Goal: Task Accomplishment & Management: Use online tool/utility

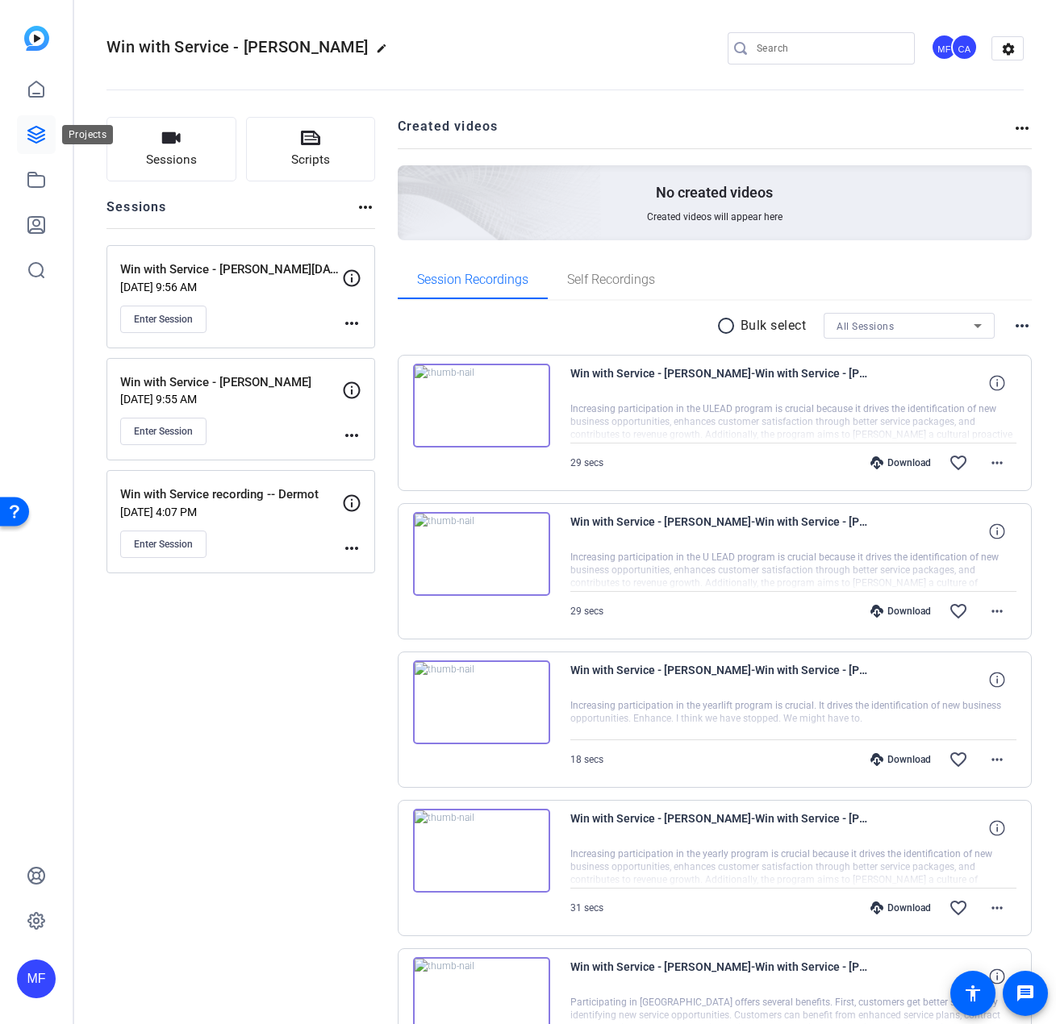
click at [38, 144] on icon at bounding box center [36, 134] width 19 height 19
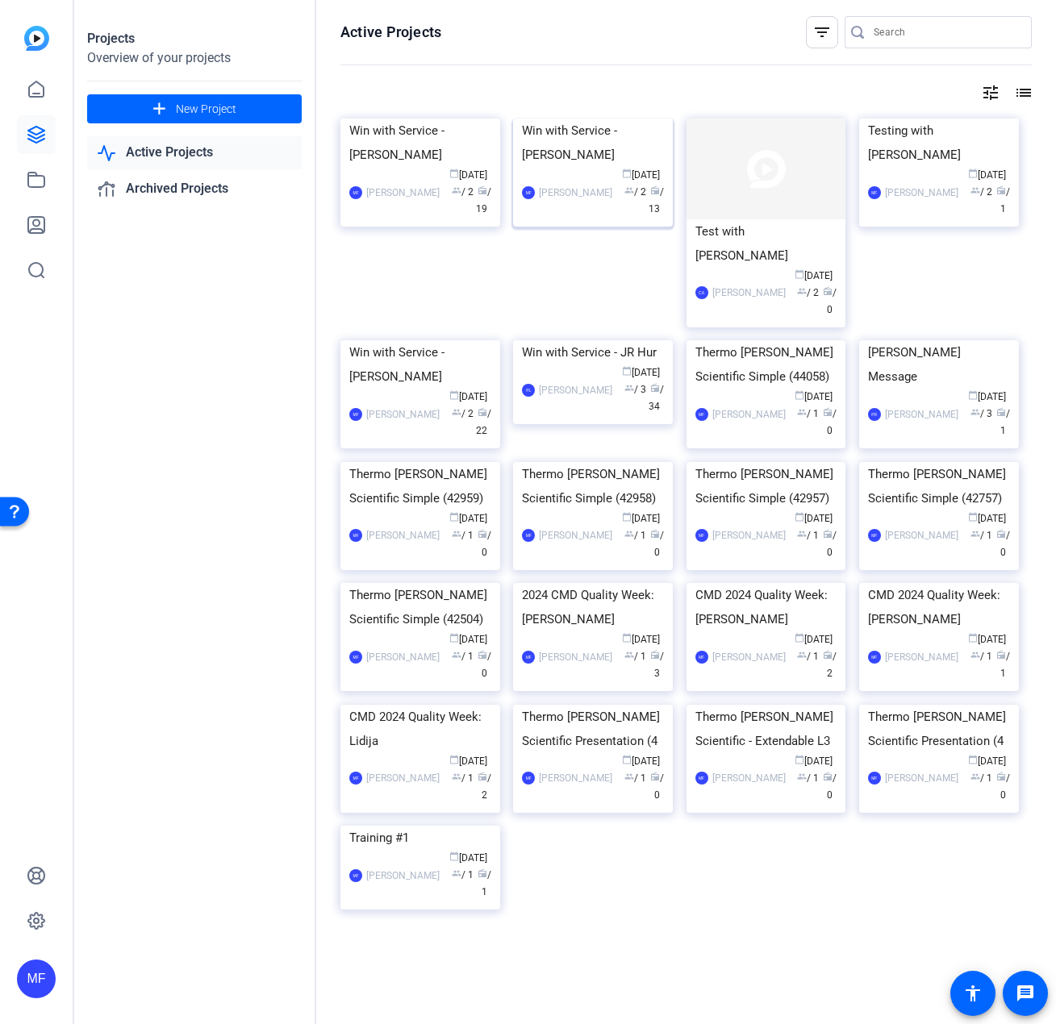
click at [594, 119] on img at bounding box center [593, 119] width 160 height 0
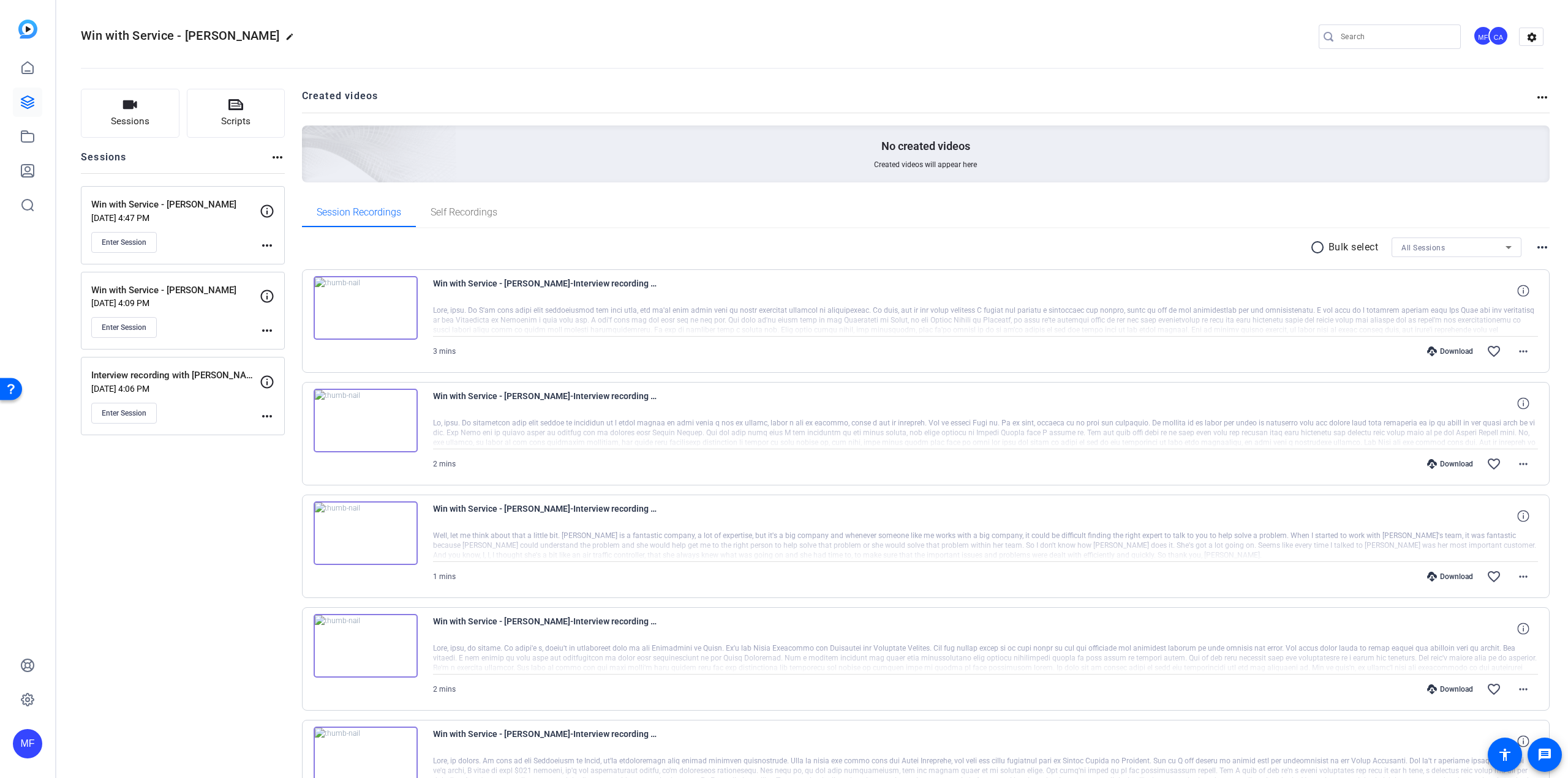
click at [263, 243] on mat-icon "more_horiz" at bounding box center [267, 245] width 14 height 14
click at [289, 263] on span "Edit Session" at bounding box center [297, 263] width 55 height 14
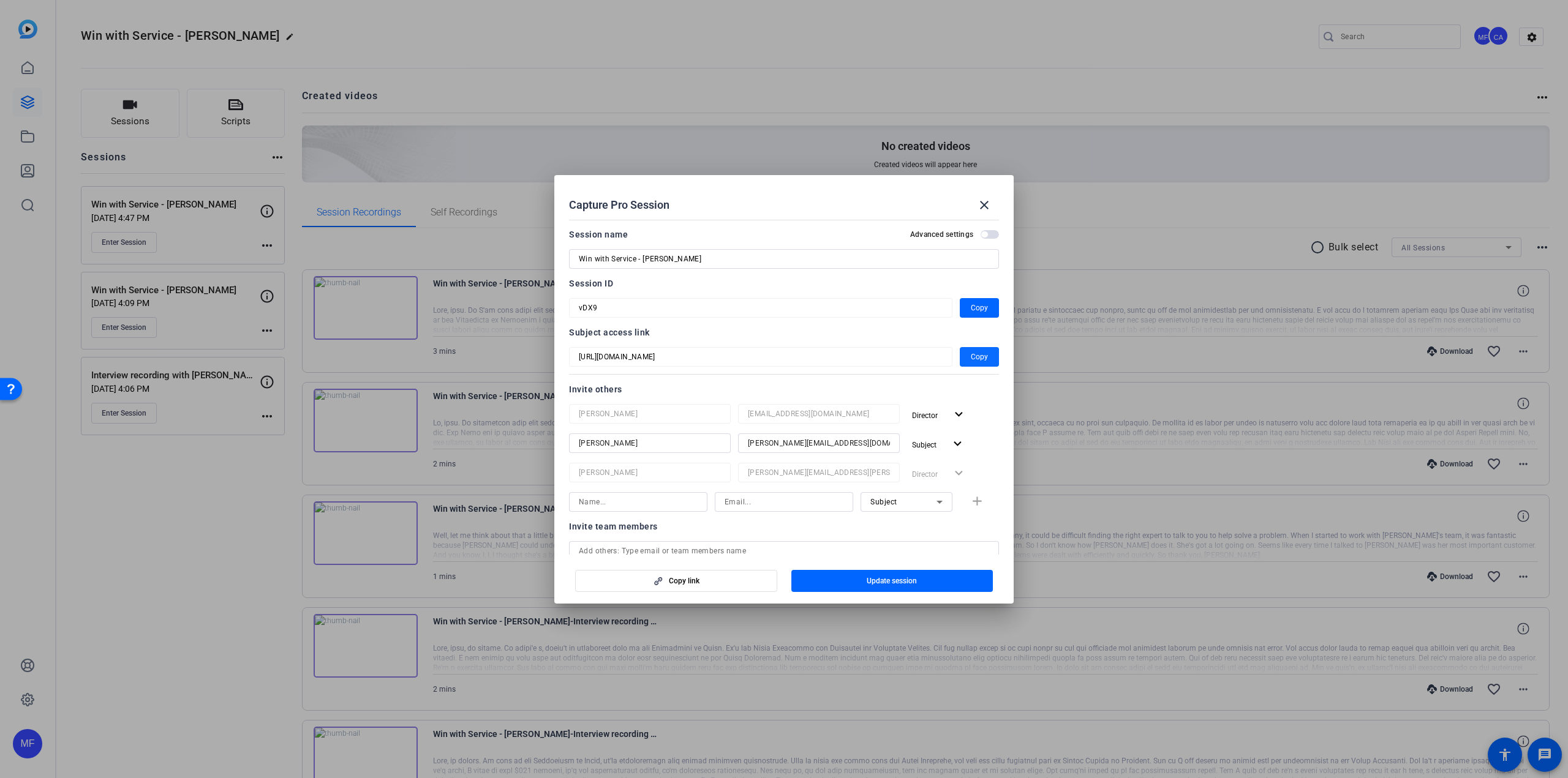
click at [801, 352] on span "button" at bounding box center [980, 357] width 39 height 30
click at [801, 204] on mat-icon "close" at bounding box center [983, 204] width 14 height 14
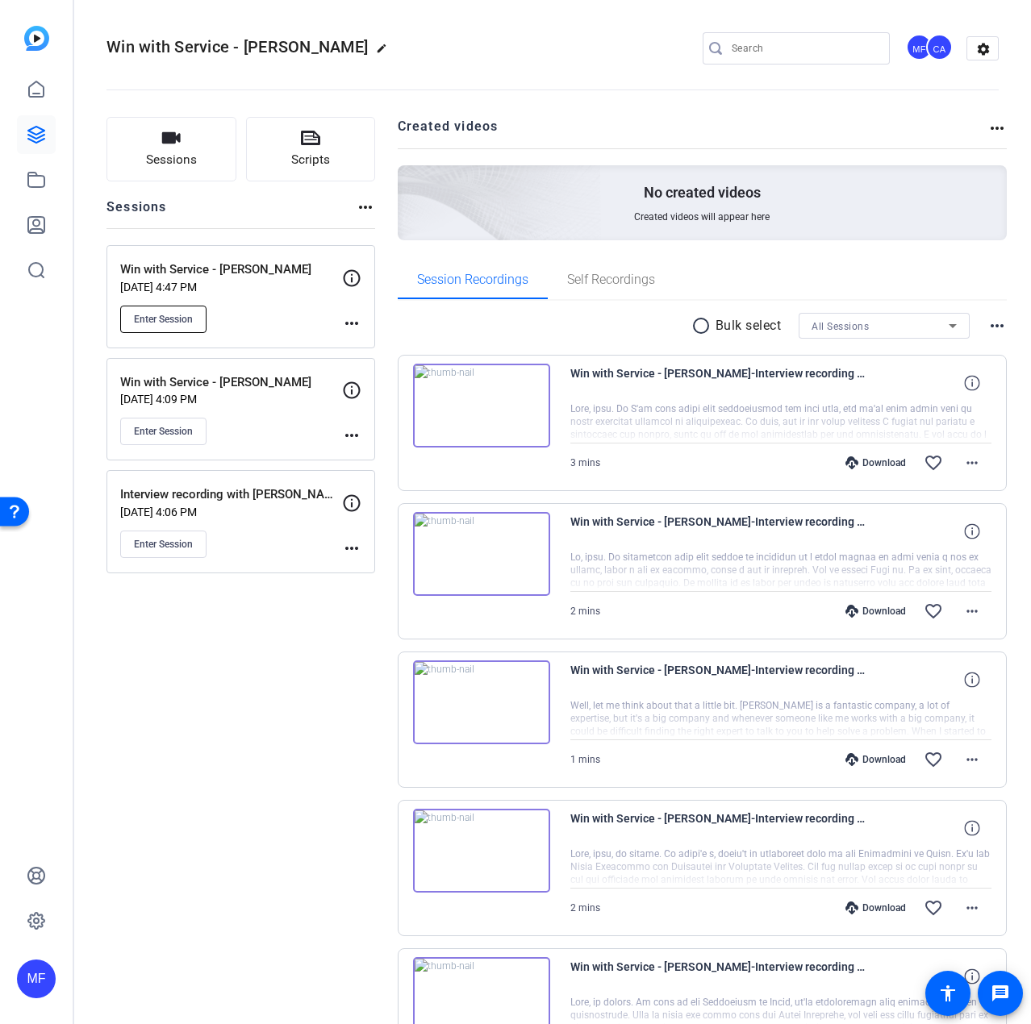
click at [175, 315] on span "Enter Session" at bounding box center [163, 319] width 59 height 13
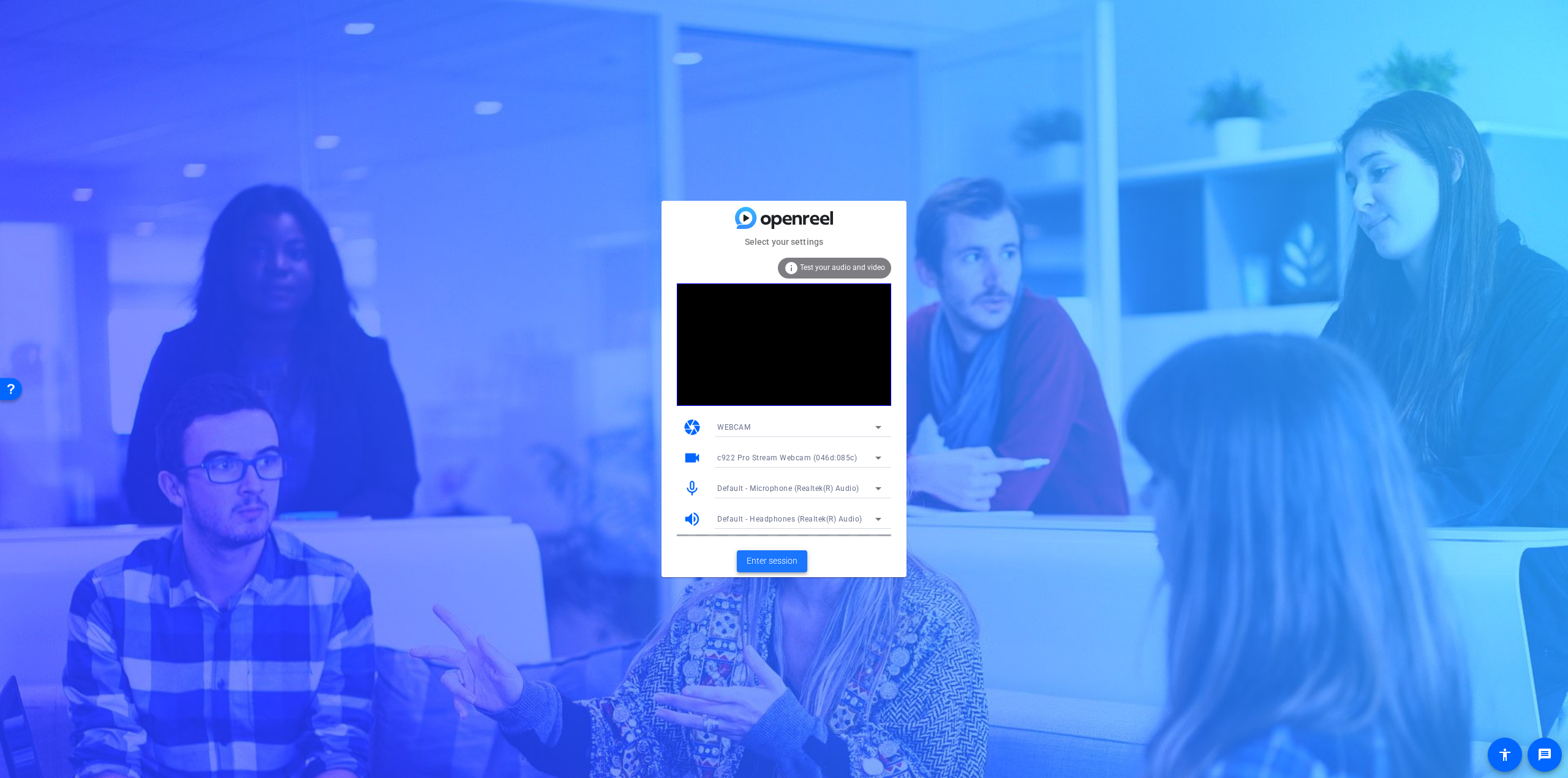
click at [772, 562] on span "Enter session" at bounding box center [771, 561] width 51 height 13
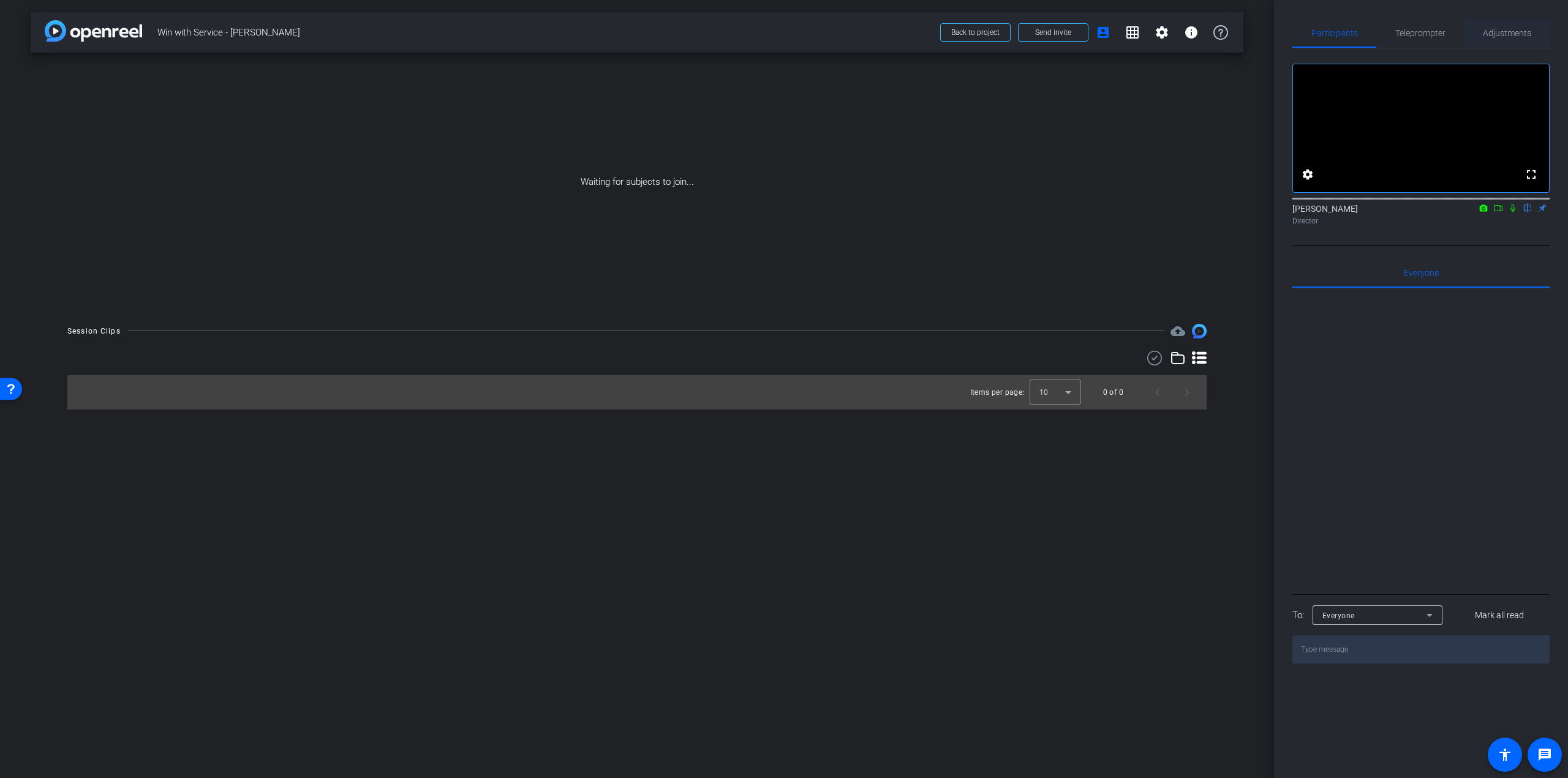
click at [1519, 33] on span "Adjustments" at bounding box center [1506, 33] width 49 height 8
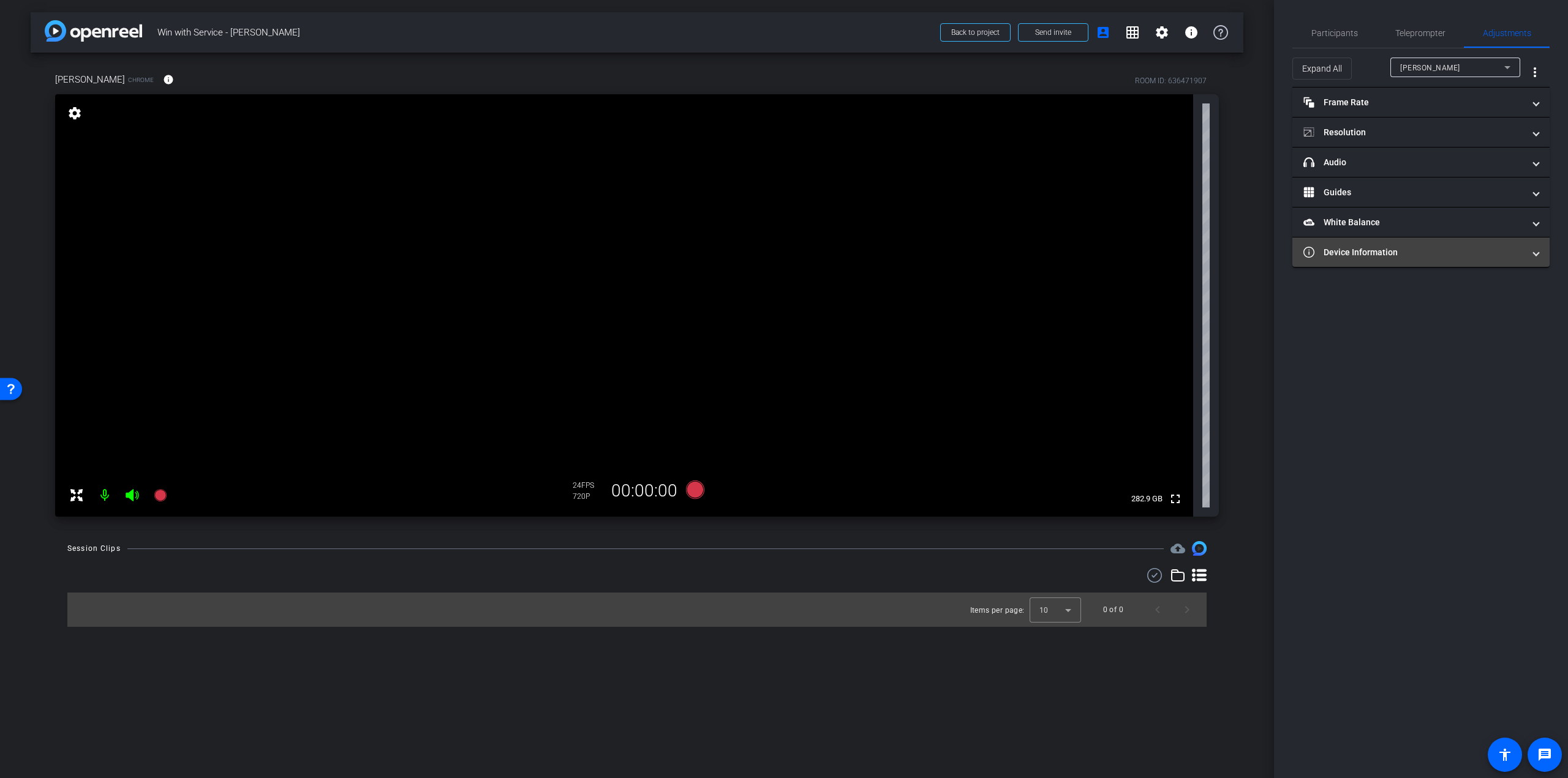
click at [1363, 256] on mat-panel-title "Device Information" at bounding box center [1413, 252] width 220 height 13
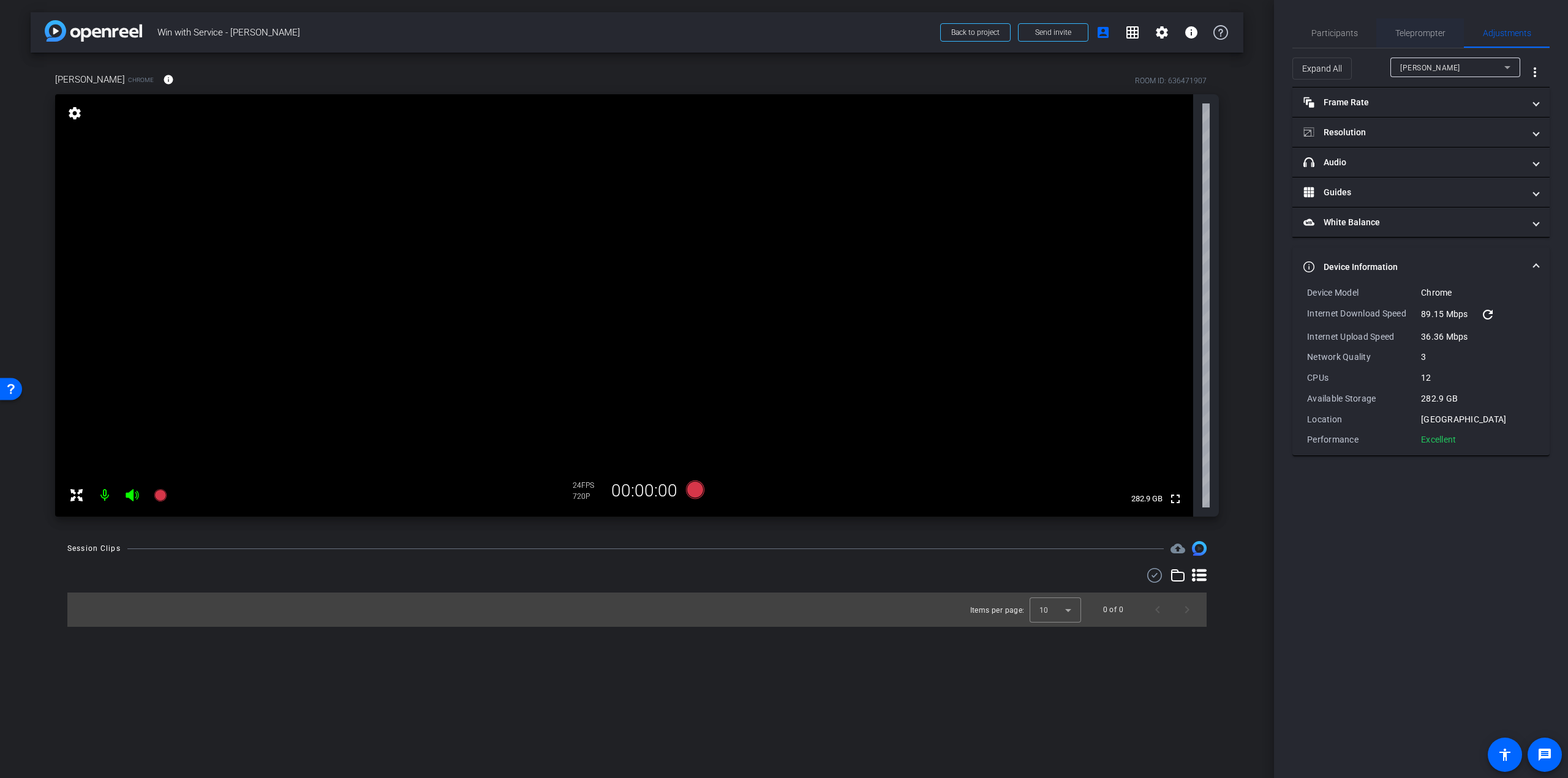
click at [1412, 30] on span "Teleprompter" at bounding box center [1420, 33] width 50 height 8
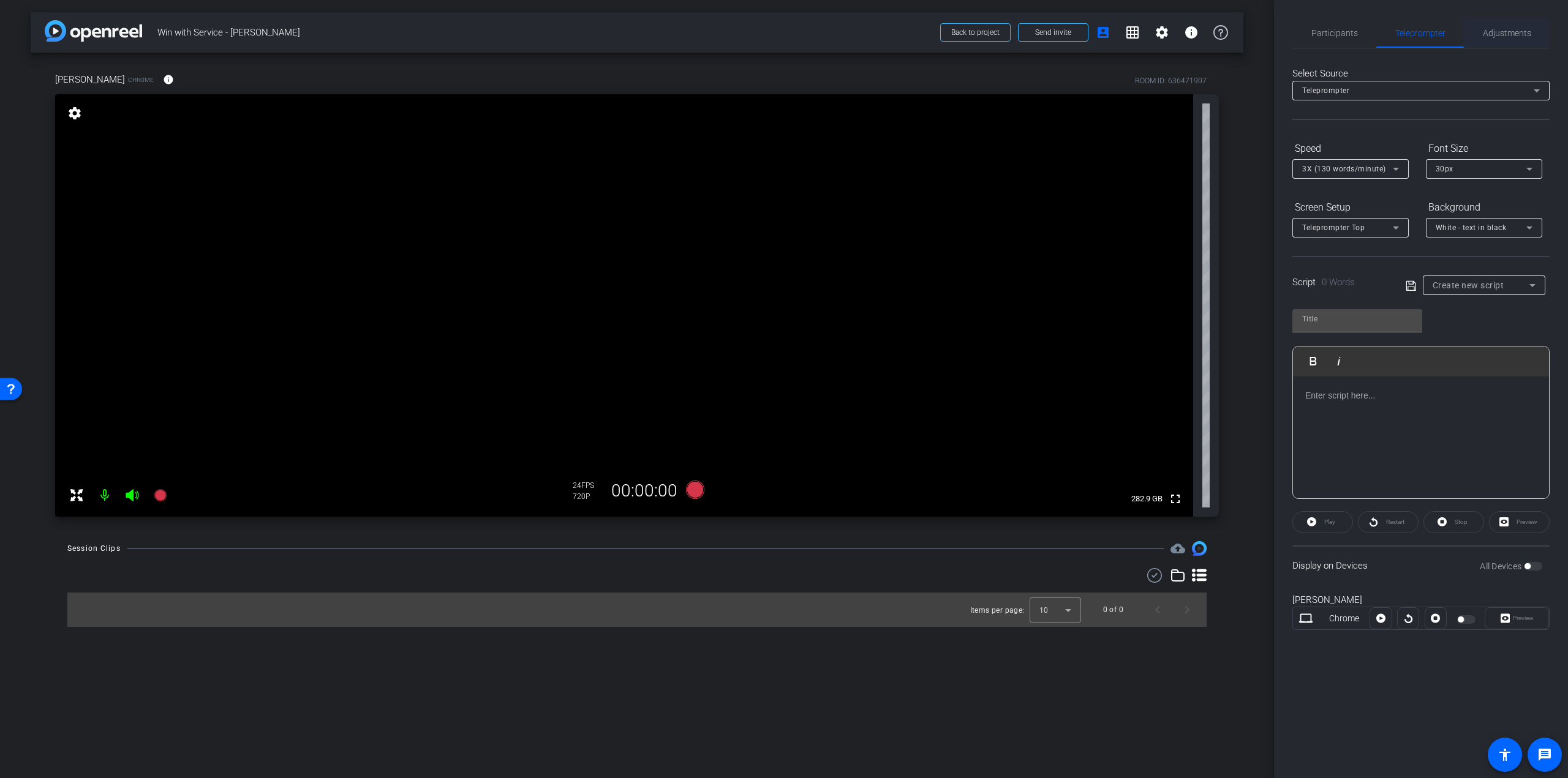
click at [1495, 36] on span "Adjustments" at bounding box center [1506, 33] width 49 height 8
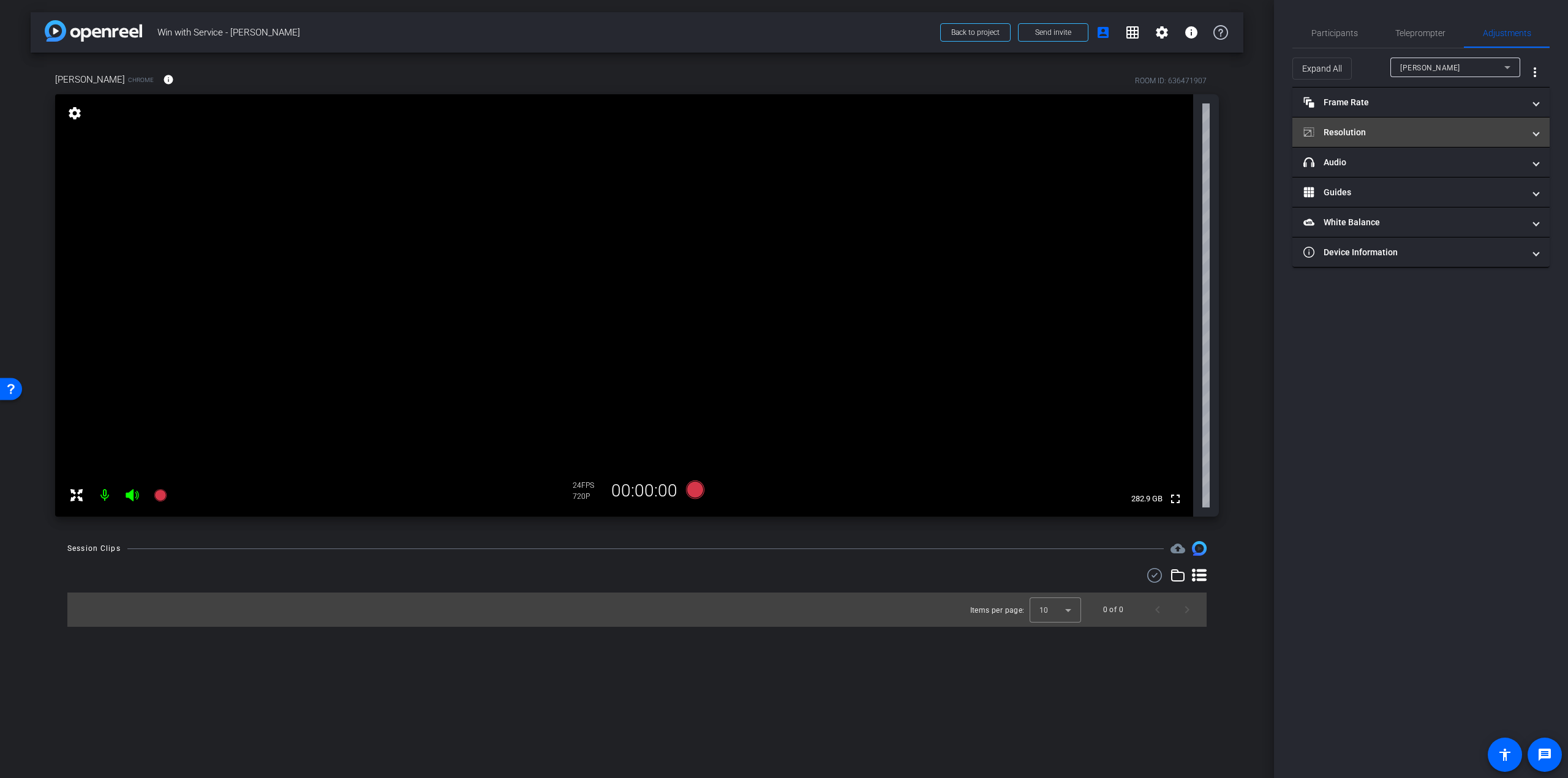
click at [1364, 121] on mat-expansion-panel-header "Resolution" at bounding box center [1421, 132] width 257 height 30
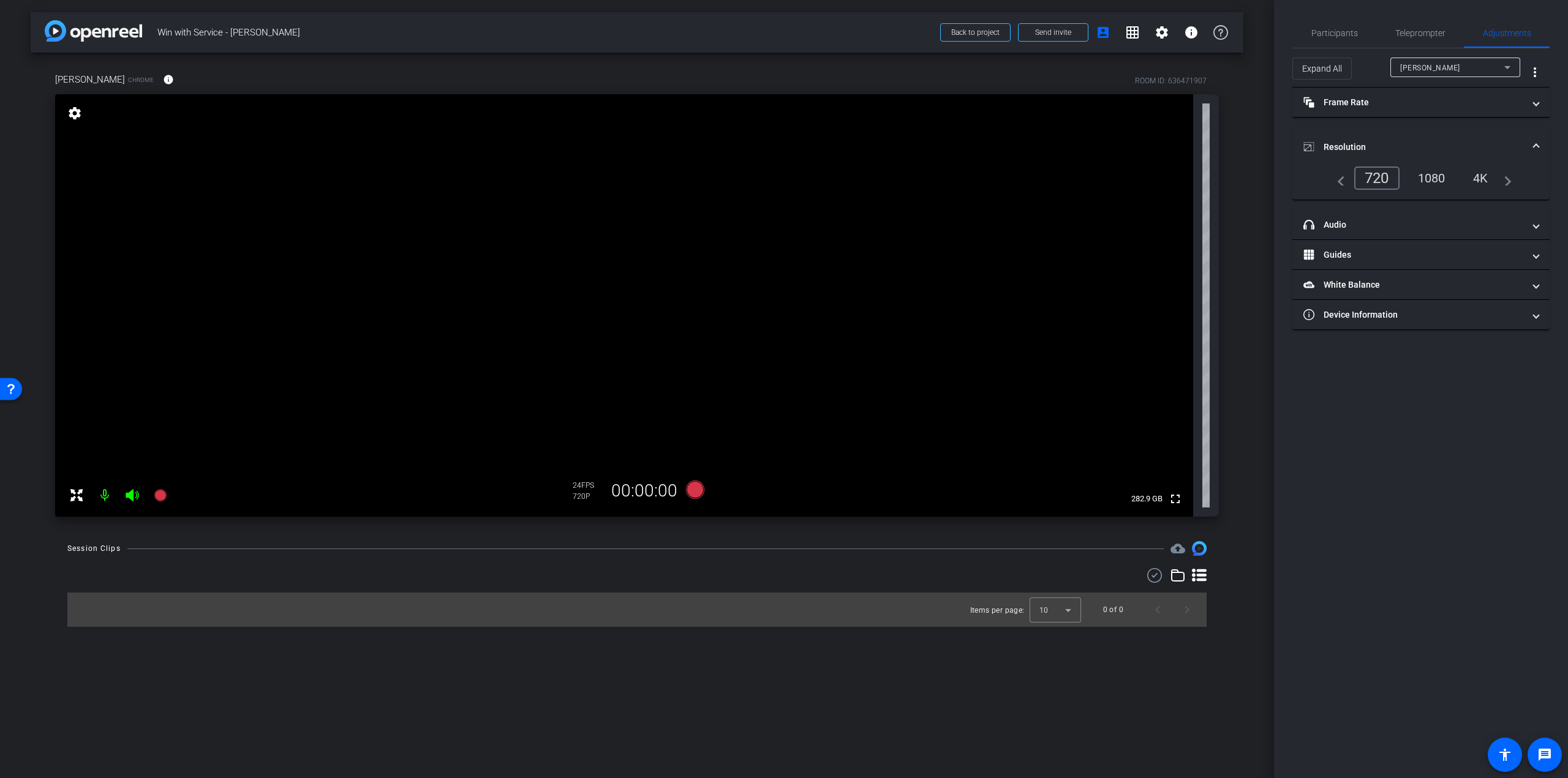
click at [1426, 175] on div "1080" at bounding box center [1431, 178] width 46 height 20
click at [1427, 322] on mat-expansion-panel-header "Device Information" at bounding box center [1421, 314] width 257 height 30
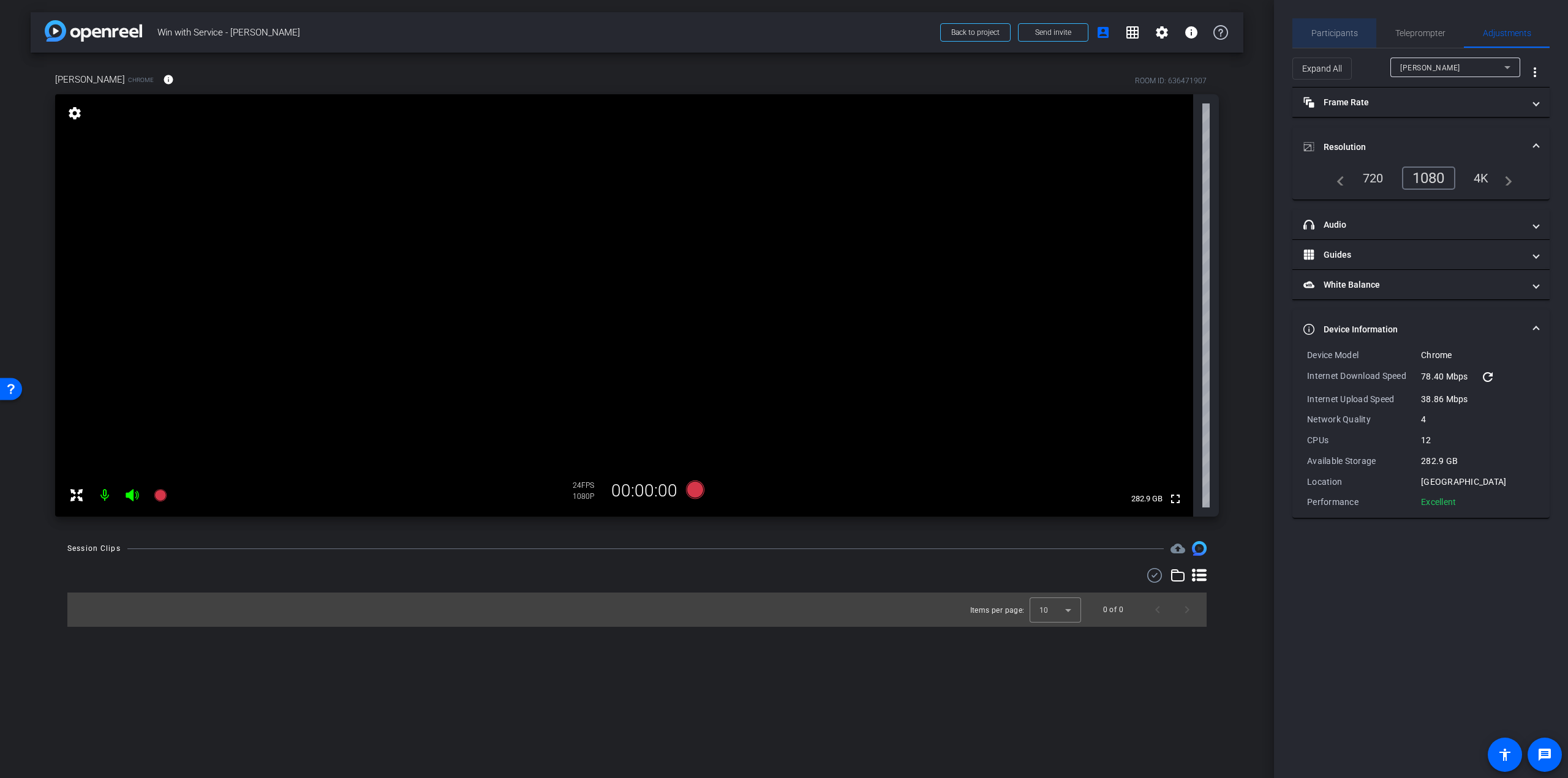
click at [1341, 33] on span "Participants" at bounding box center [1334, 33] width 46 height 8
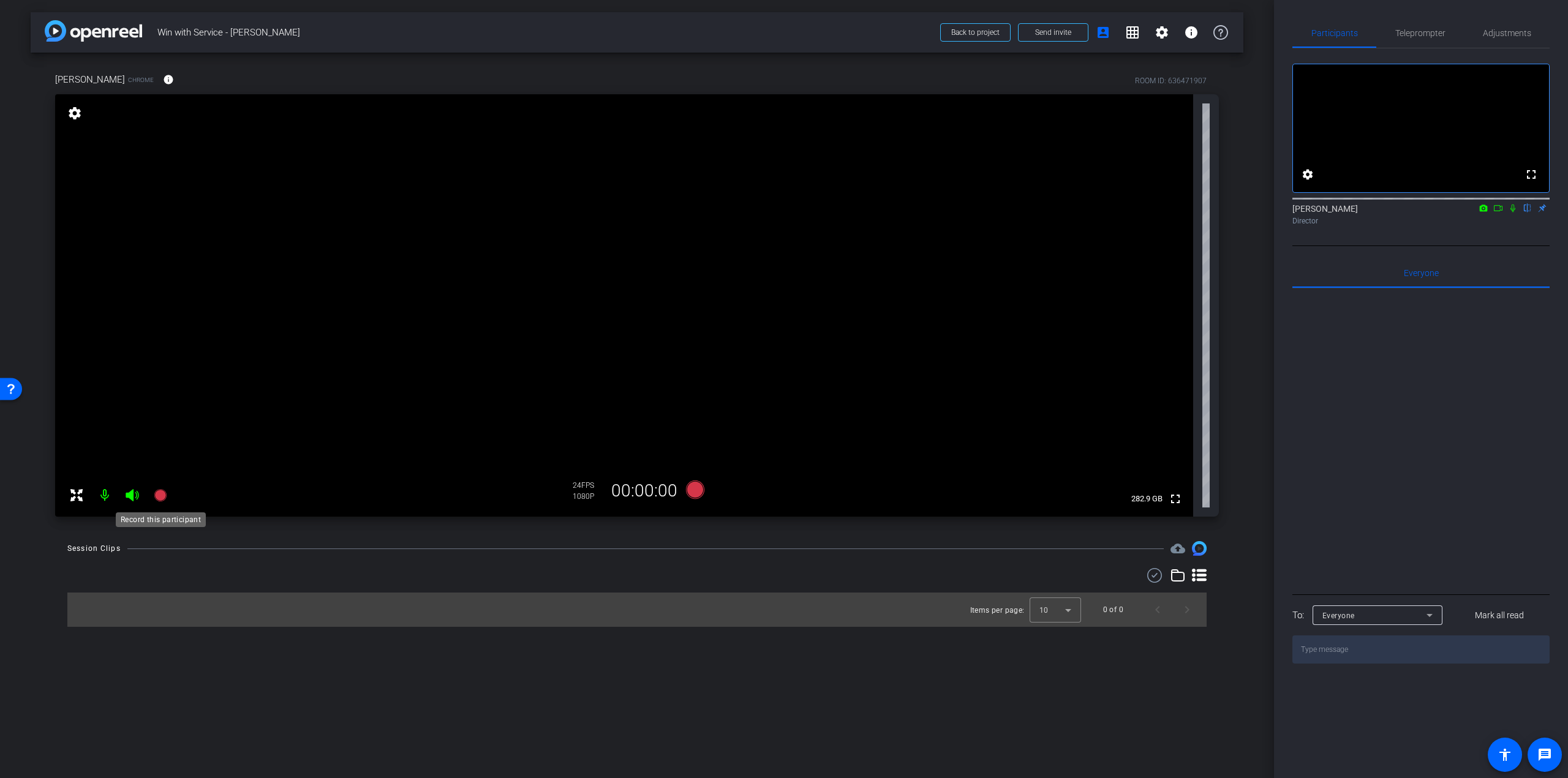
click at [159, 494] on icon at bounding box center [159, 495] width 12 height 12
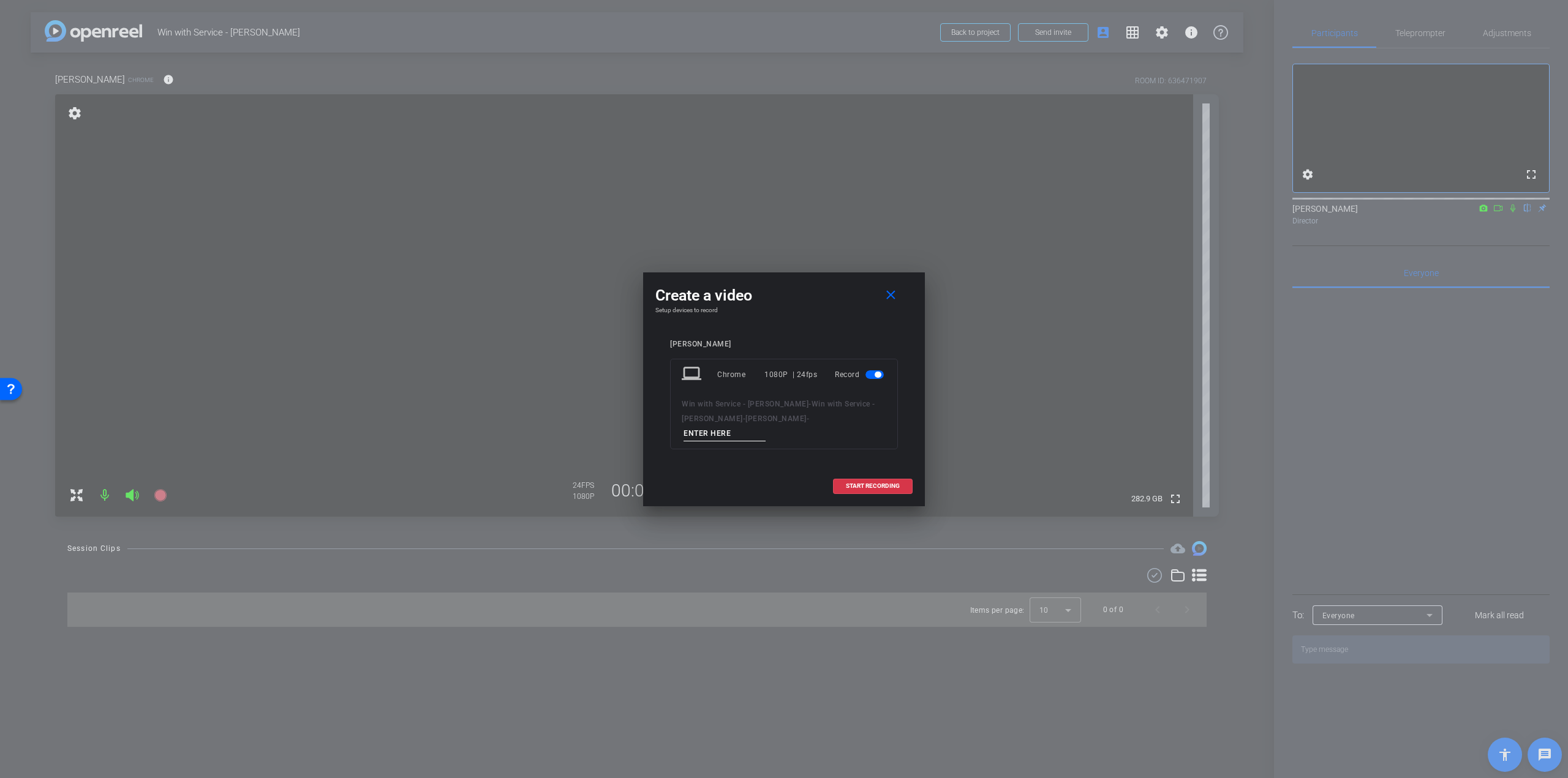
click at [797, 417] on div "Win with Service - Lynn Sanders - Win with Service - Julia Alege - Julia Alege -" at bounding box center [784, 419] width 204 height 45
click at [765, 426] on input at bounding box center [724, 433] width 82 height 15
drag, startPoint x: 850, startPoint y: 422, endPoint x: 752, endPoint y: 422, distance: 98.0
click at [752, 422] on div "Win with Service - Lynn Sanders - Win with Service - Julia Alege - Julia Alege …" at bounding box center [784, 419] width 204 height 45
type input "Julia - Q1 - take 1"
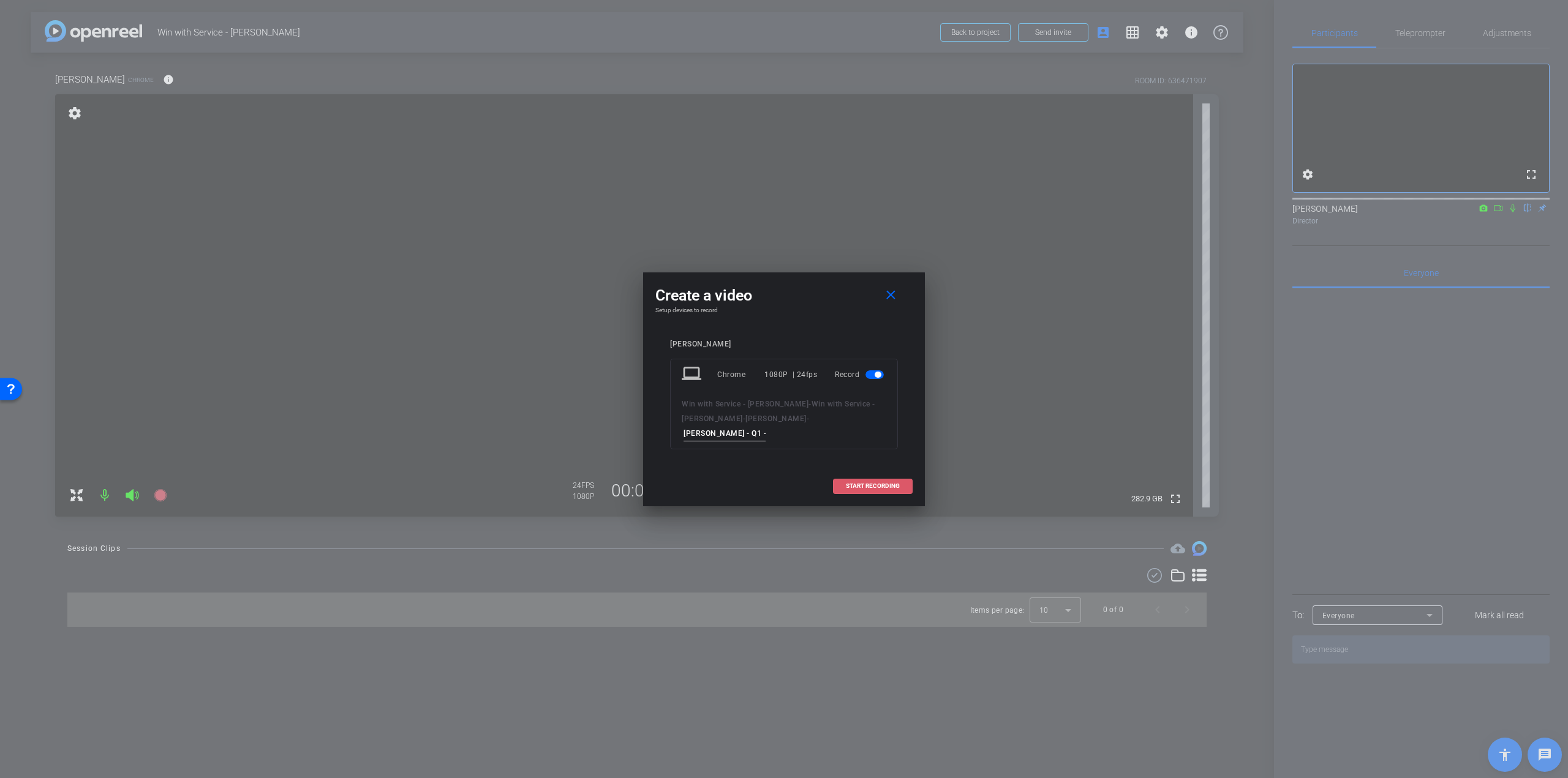
click at [857, 483] on span "START RECORDING" at bounding box center [872, 486] width 54 height 6
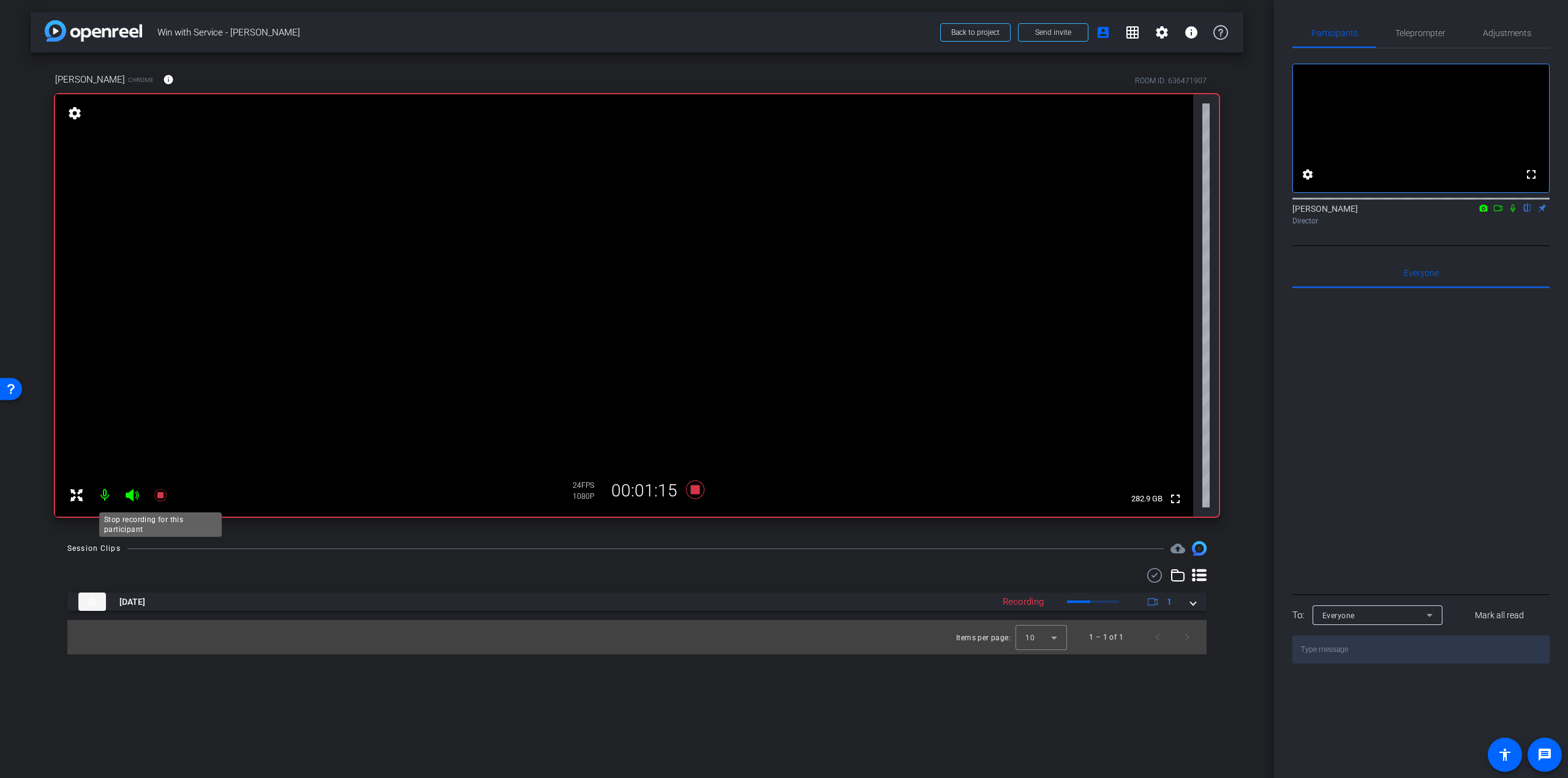
click at [162, 491] on icon at bounding box center [160, 495] width 14 height 14
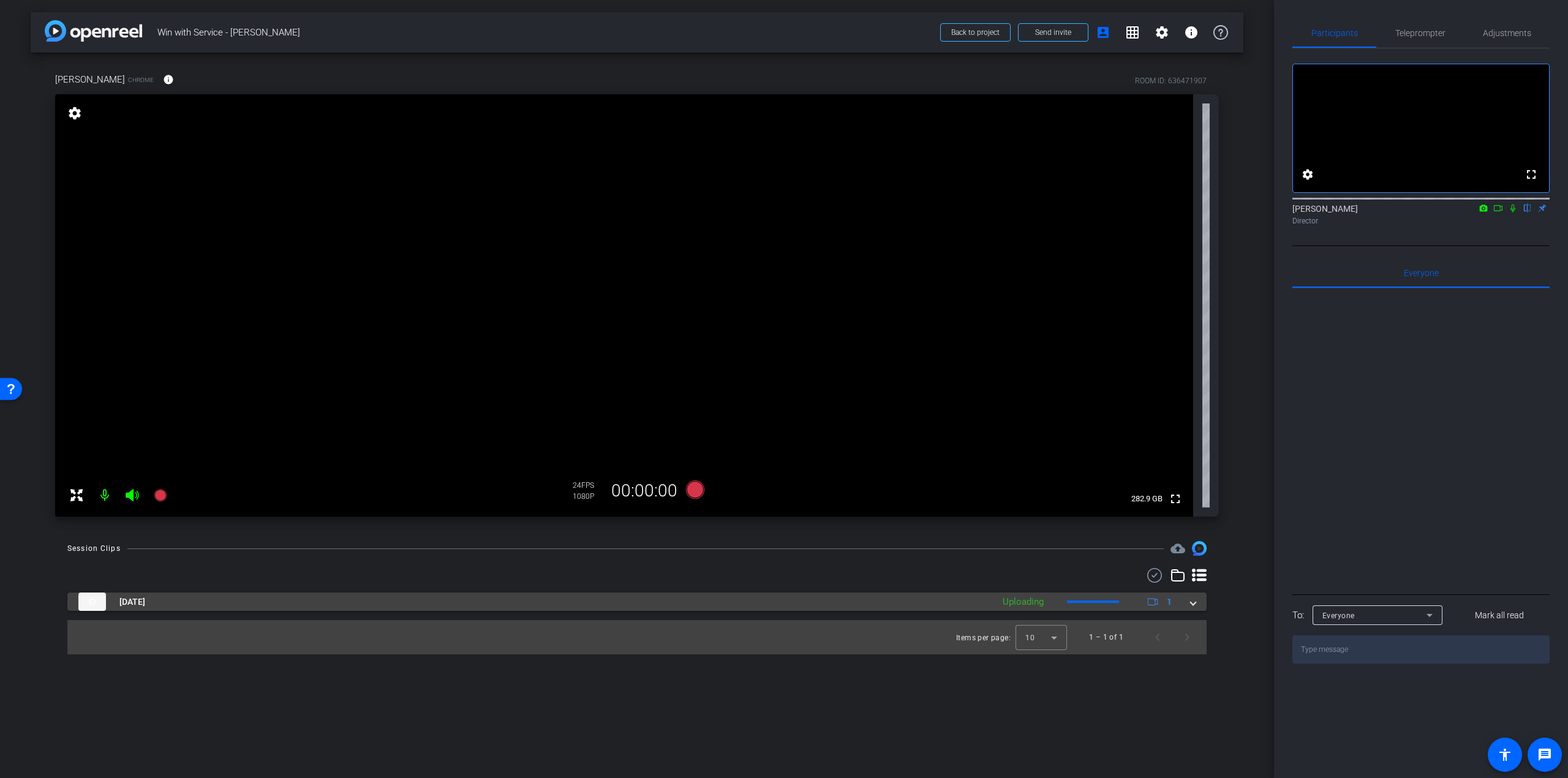
click at [134, 600] on span "Aug 26, 2025" at bounding box center [132, 602] width 26 height 13
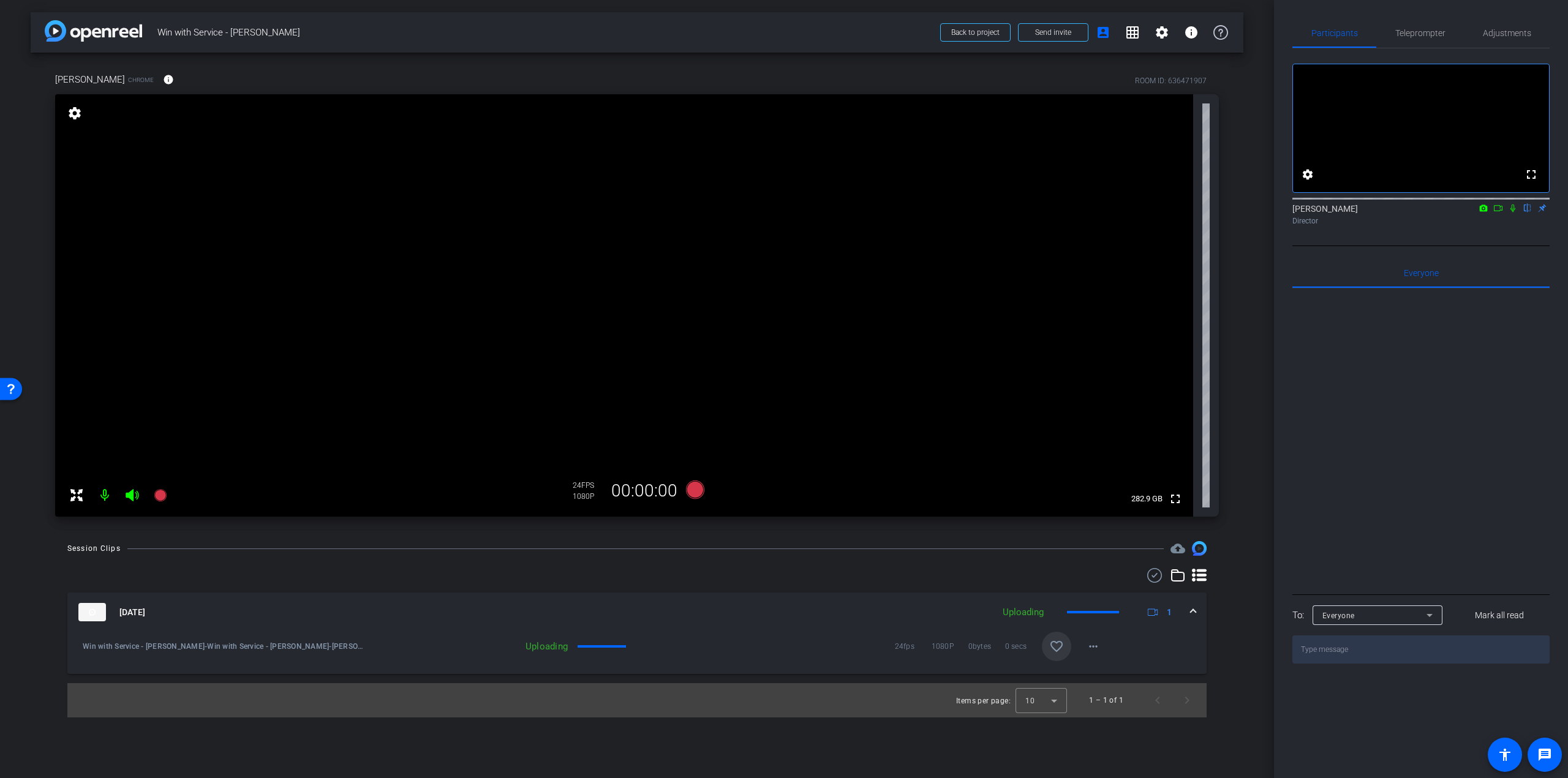
click at [1058, 641] on mat-icon "favorite_border" at bounding box center [1056, 646] width 14 height 14
click at [607, 649] on div "Uploading 24fps 1080P 0bytes 0 secs favorite more_horiz" at bounding box center [738, 646] width 740 height 30
click at [556, 648] on div "Uploading" at bounding box center [471, 647] width 206 height 12
click at [546, 648] on div "Uploading" at bounding box center [471, 647] width 206 height 12
click at [1191, 612] on span at bounding box center [1193, 612] width 5 height 13
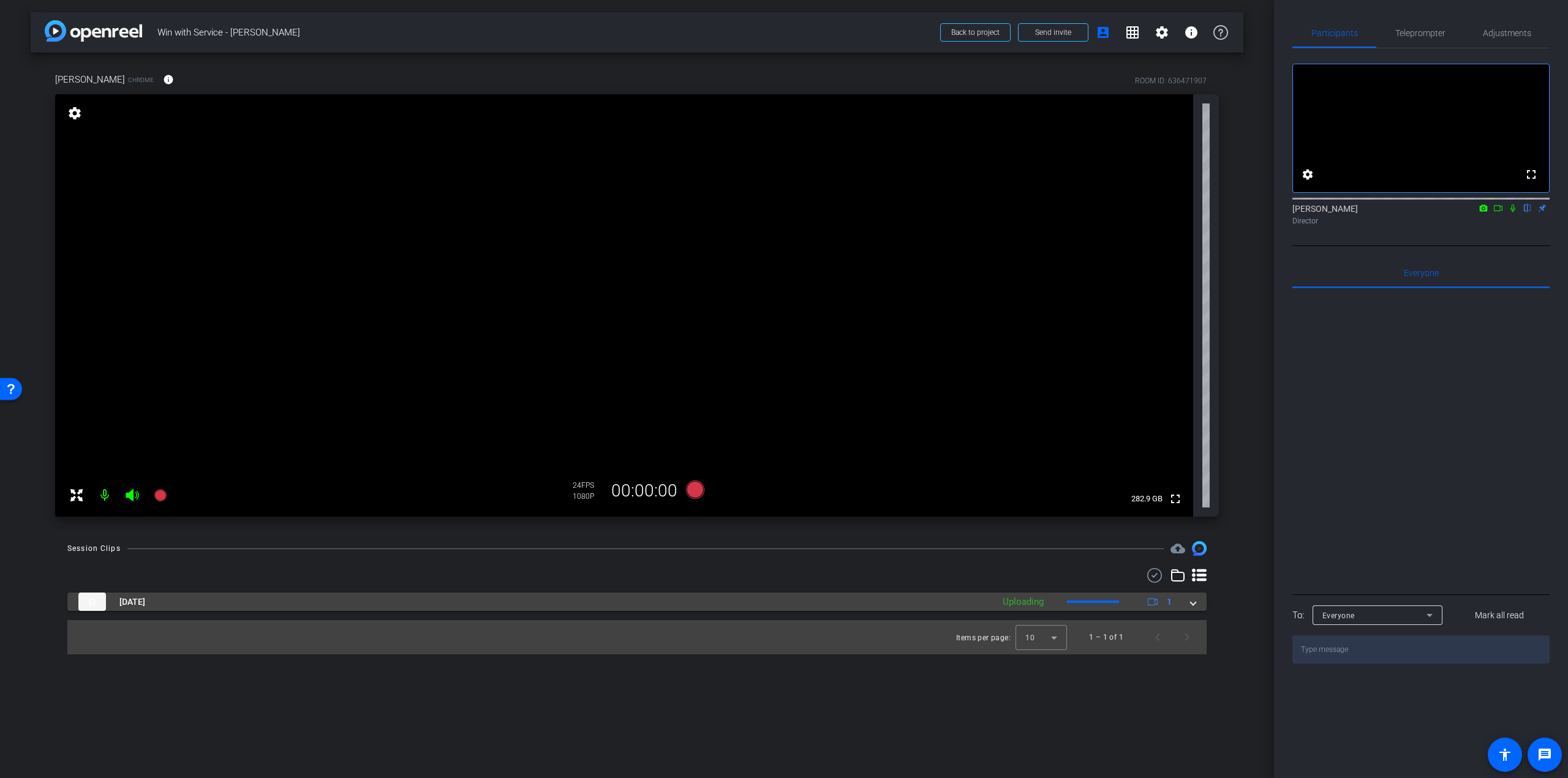
click at [1191, 600] on span at bounding box center [1193, 602] width 5 height 13
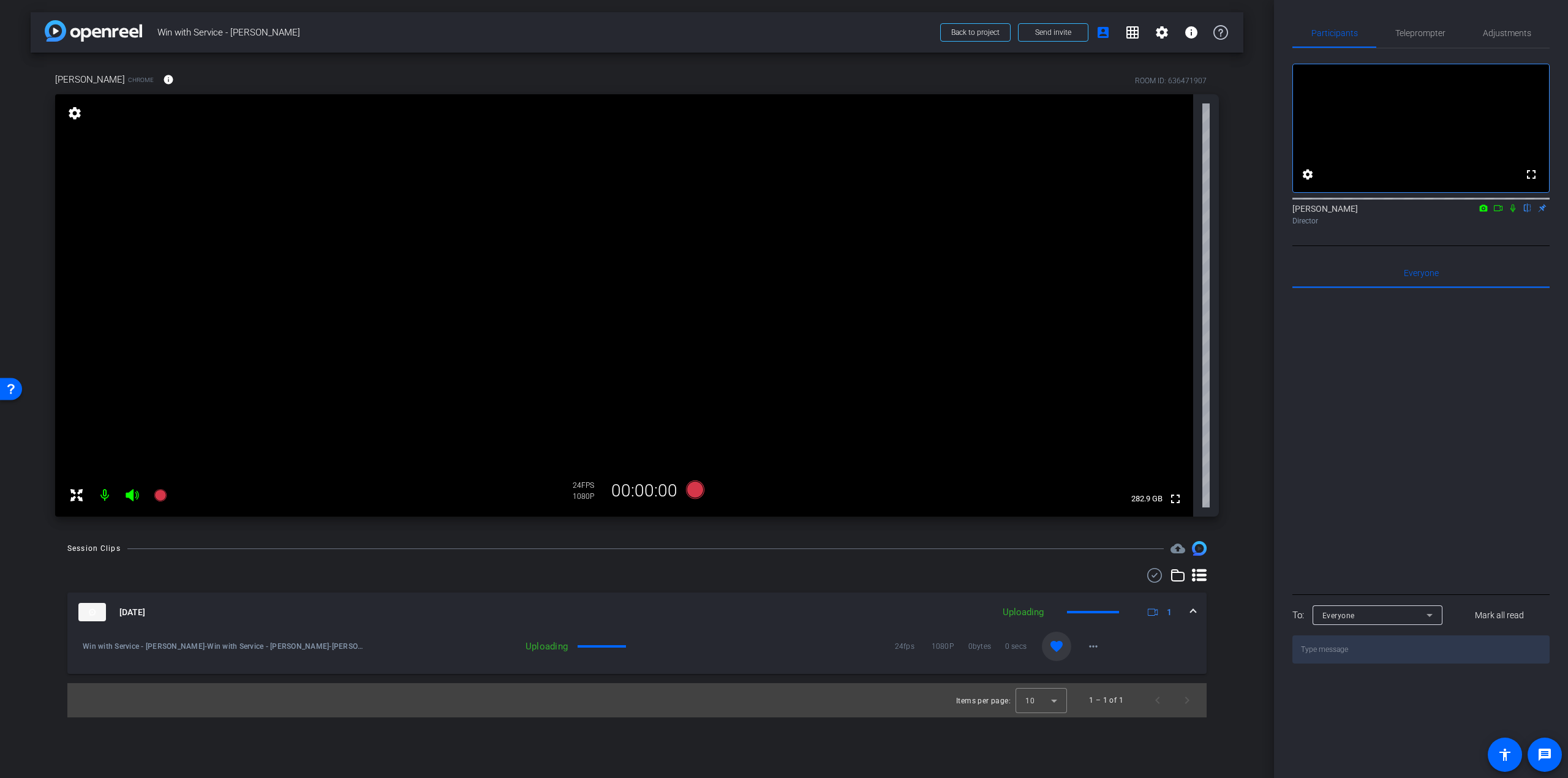
click at [1053, 644] on mat-icon "favorite" at bounding box center [1056, 646] width 14 height 14
click at [1052, 644] on mat-icon "favorite_border" at bounding box center [1056, 646] width 14 height 14
click at [156, 490] on icon at bounding box center [160, 495] width 14 height 14
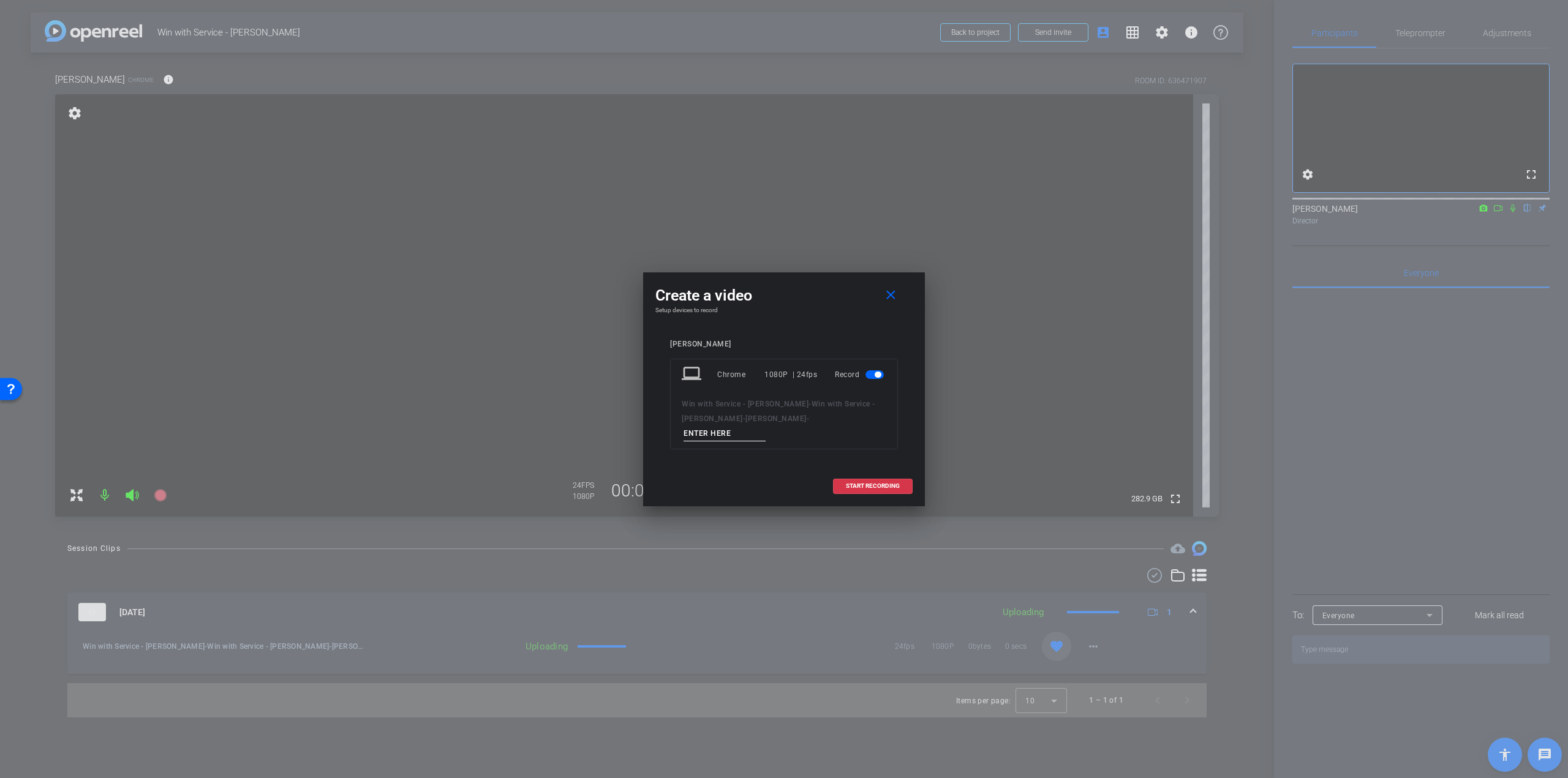
click at [765, 426] on input at bounding box center [724, 433] width 82 height 15
paste input "Julia – Q2 - take 1"
drag, startPoint x: 778, startPoint y: 428, endPoint x: 761, endPoint y: 427, distance: 17.0
click at [761, 427] on div "Win with Service - Lynn Sanders - Win with Service - Julia Alege - Julia Alege …" at bounding box center [784, 419] width 204 height 45
click at [765, 428] on input "Julia – Q2 - take 1" at bounding box center [724, 433] width 82 height 15
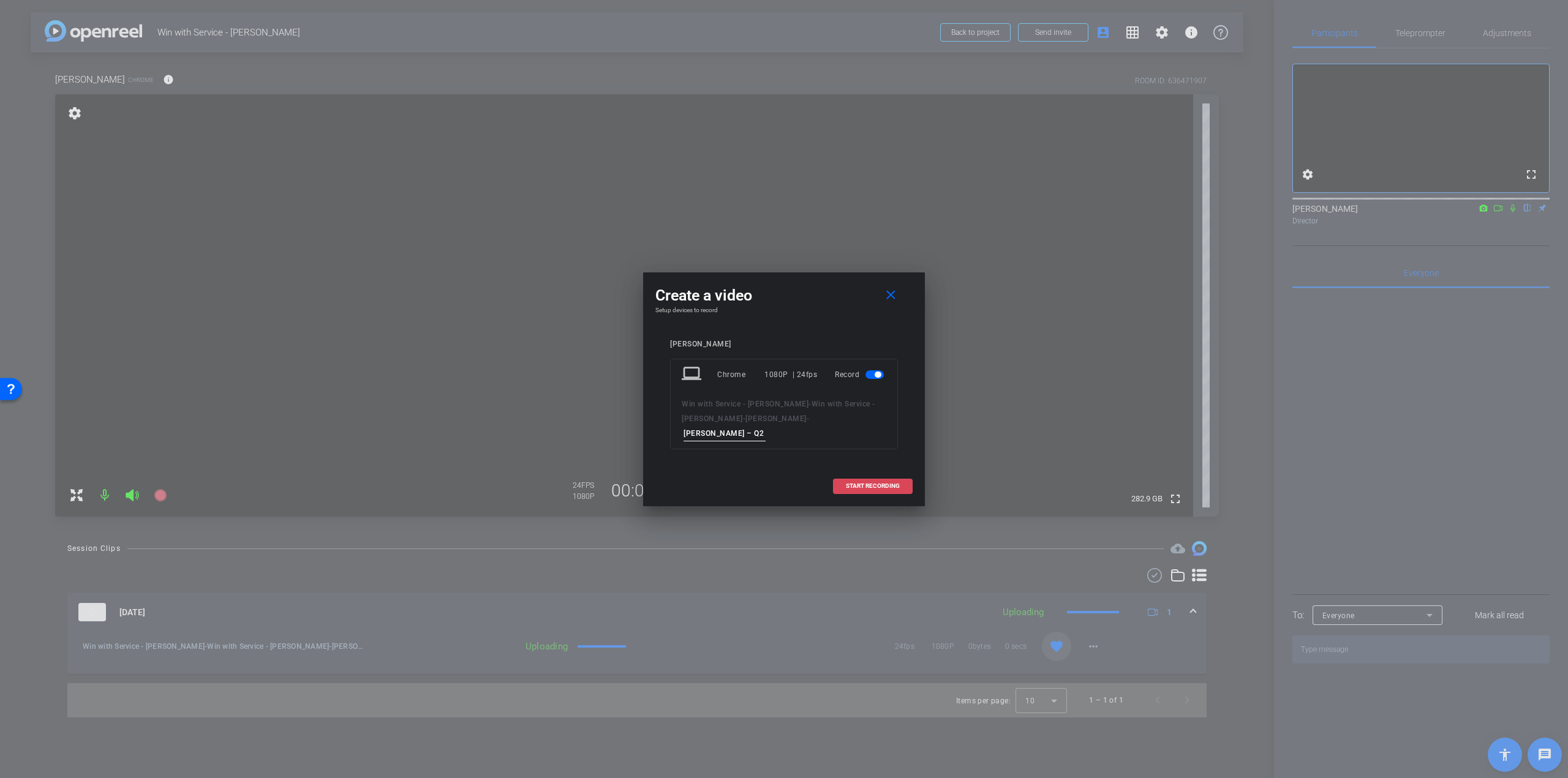
type input "Julia – Q2 - take 1"
click at [853, 483] on span "START RECORDING" at bounding box center [872, 486] width 54 height 6
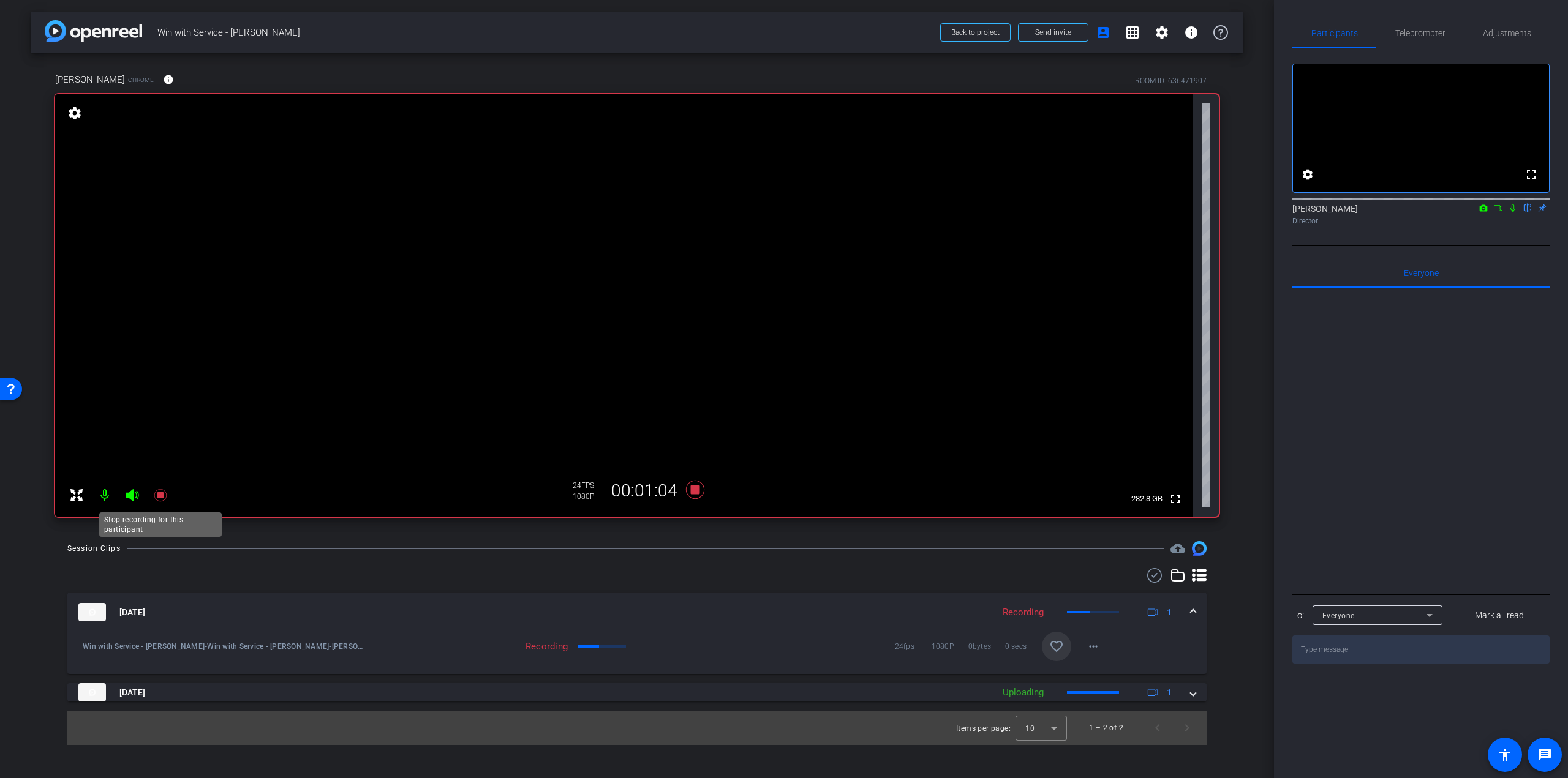
click at [159, 494] on icon at bounding box center [159, 495] width 12 height 12
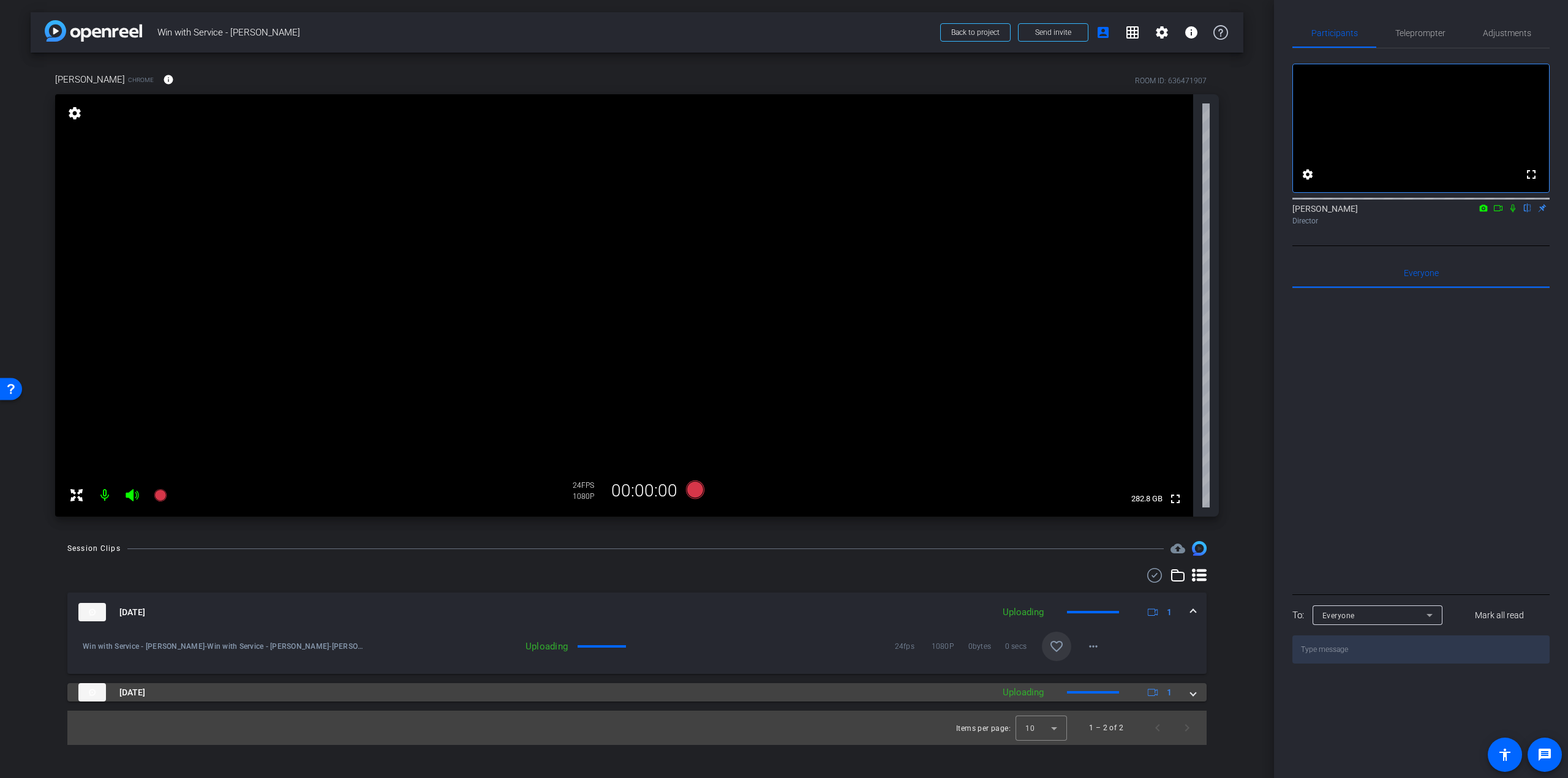
click at [318, 691] on mat-panel-title "Aug 26, 2025" at bounding box center [532, 692] width 908 height 18
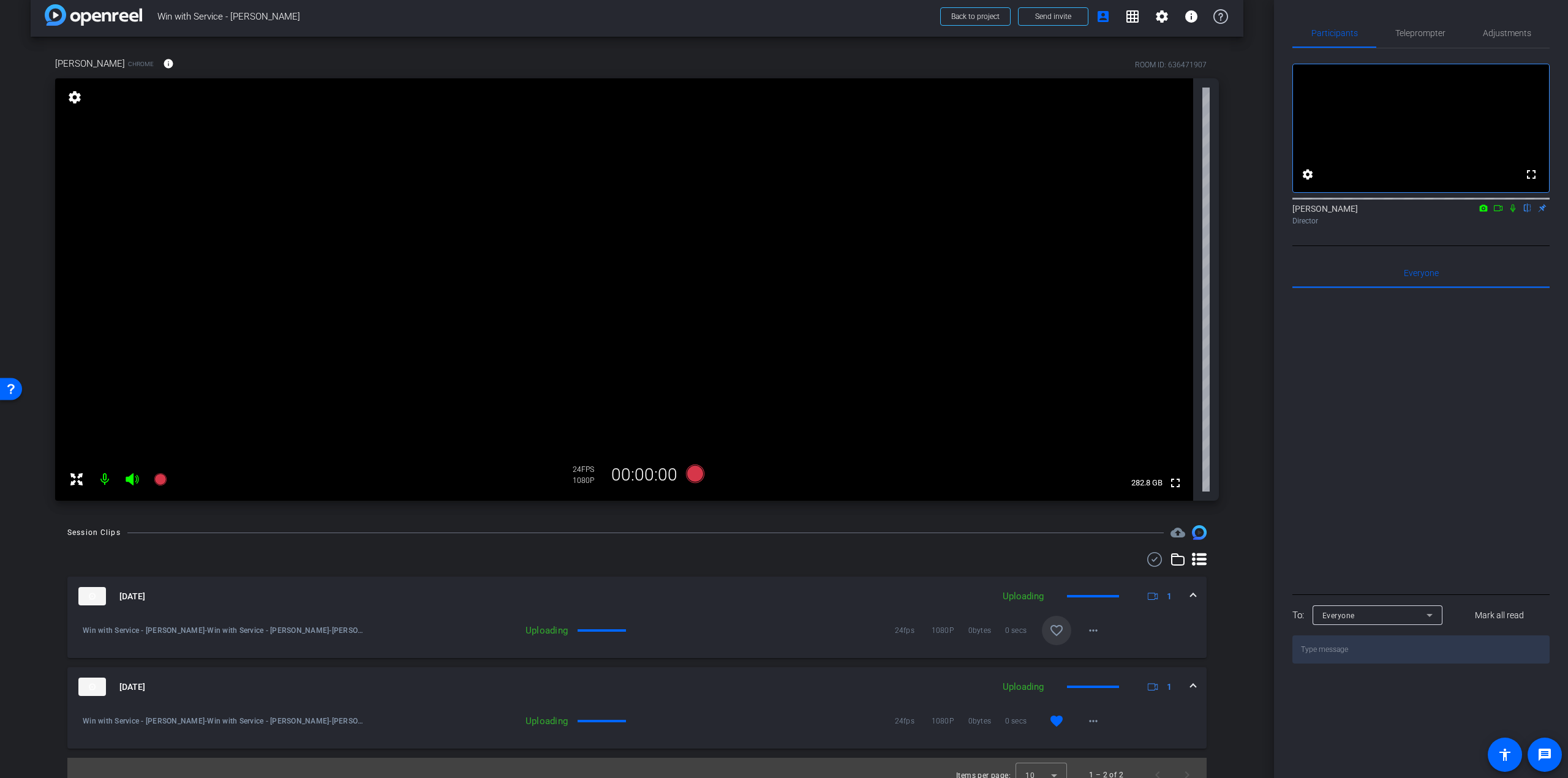
scroll to position [30, 0]
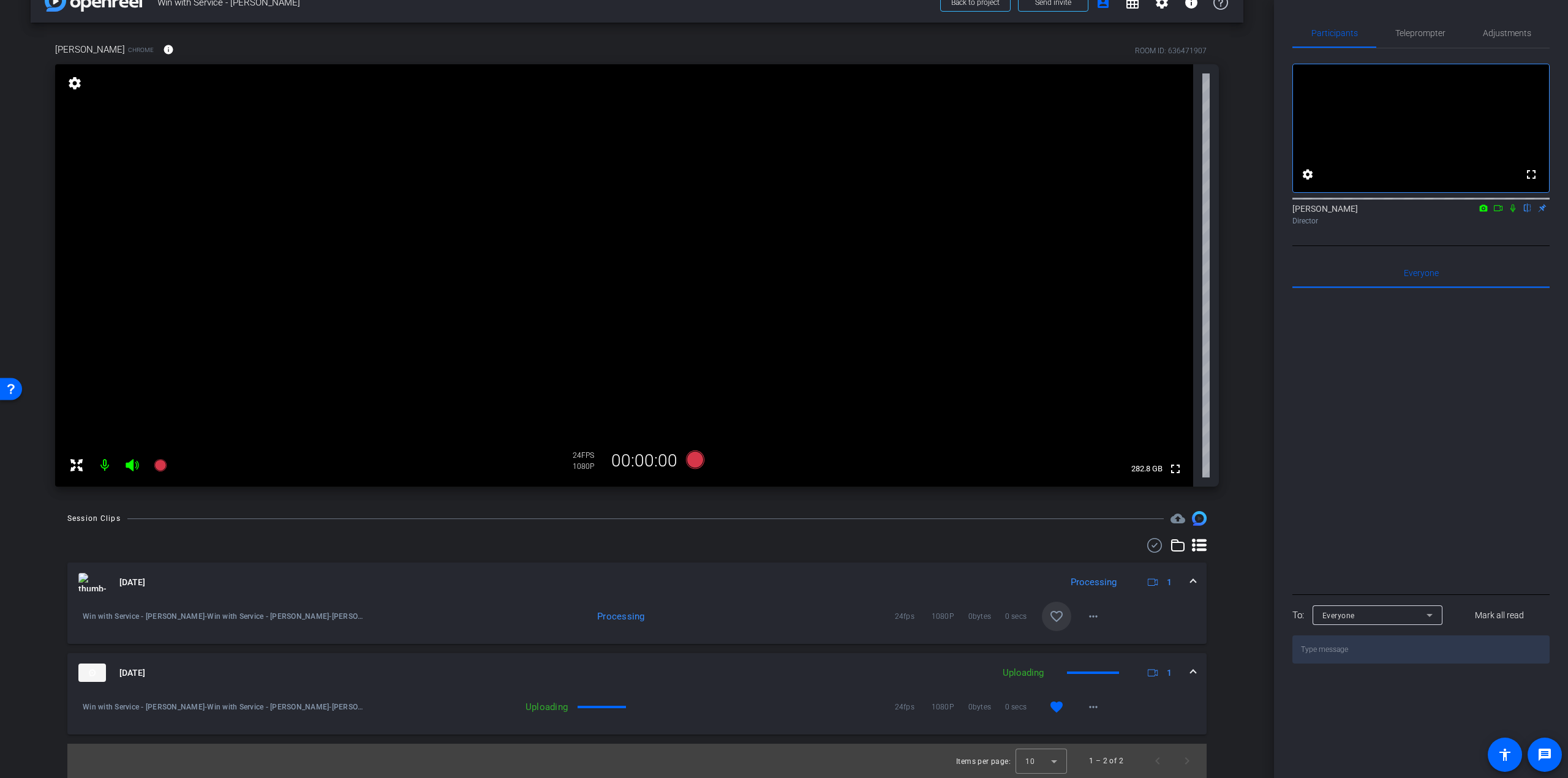
click at [1182, 581] on div "Aug 26, 2025 Processing 1" at bounding box center [634, 582] width 1112 height 18
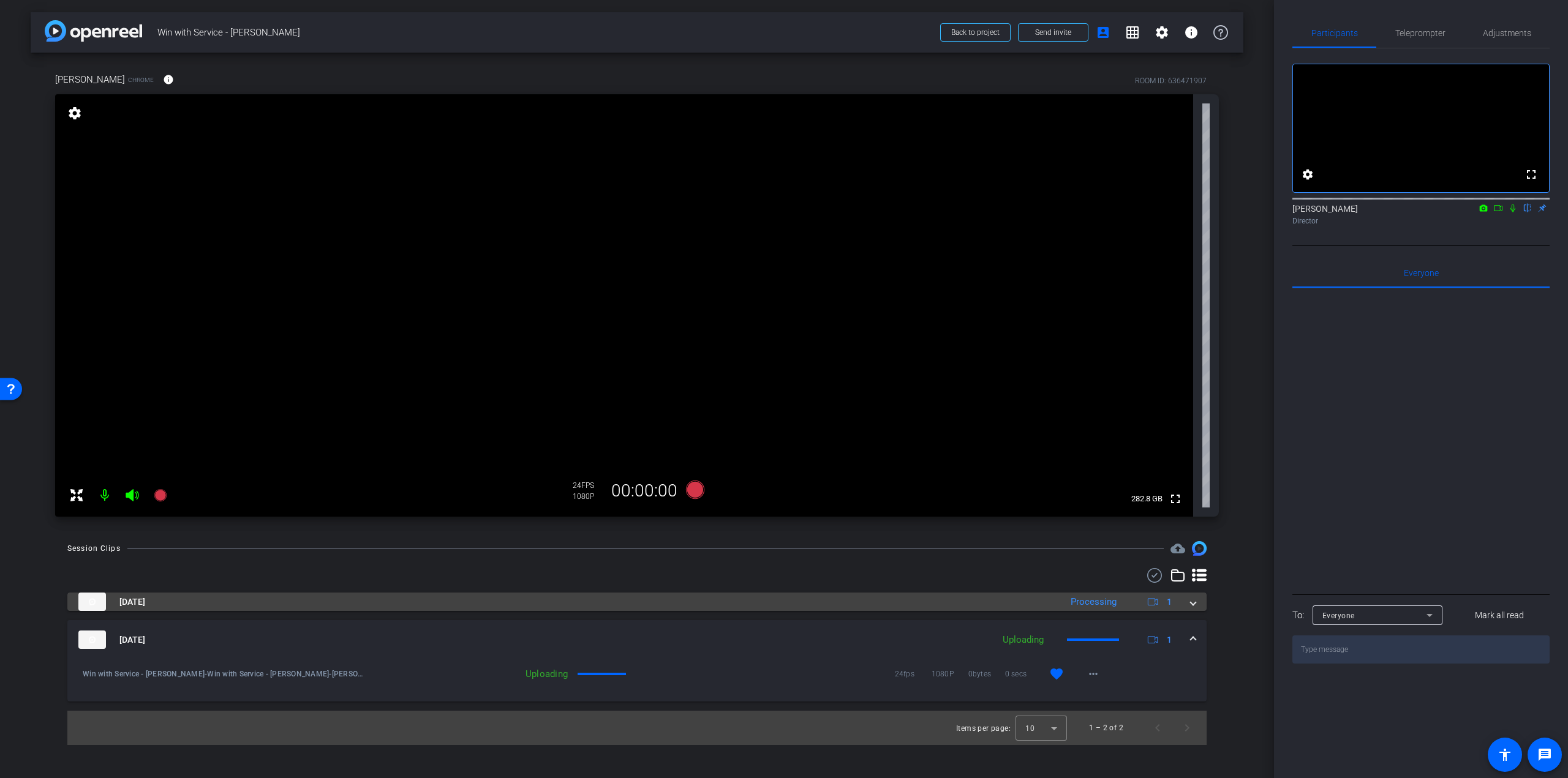
scroll to position [0, 0]
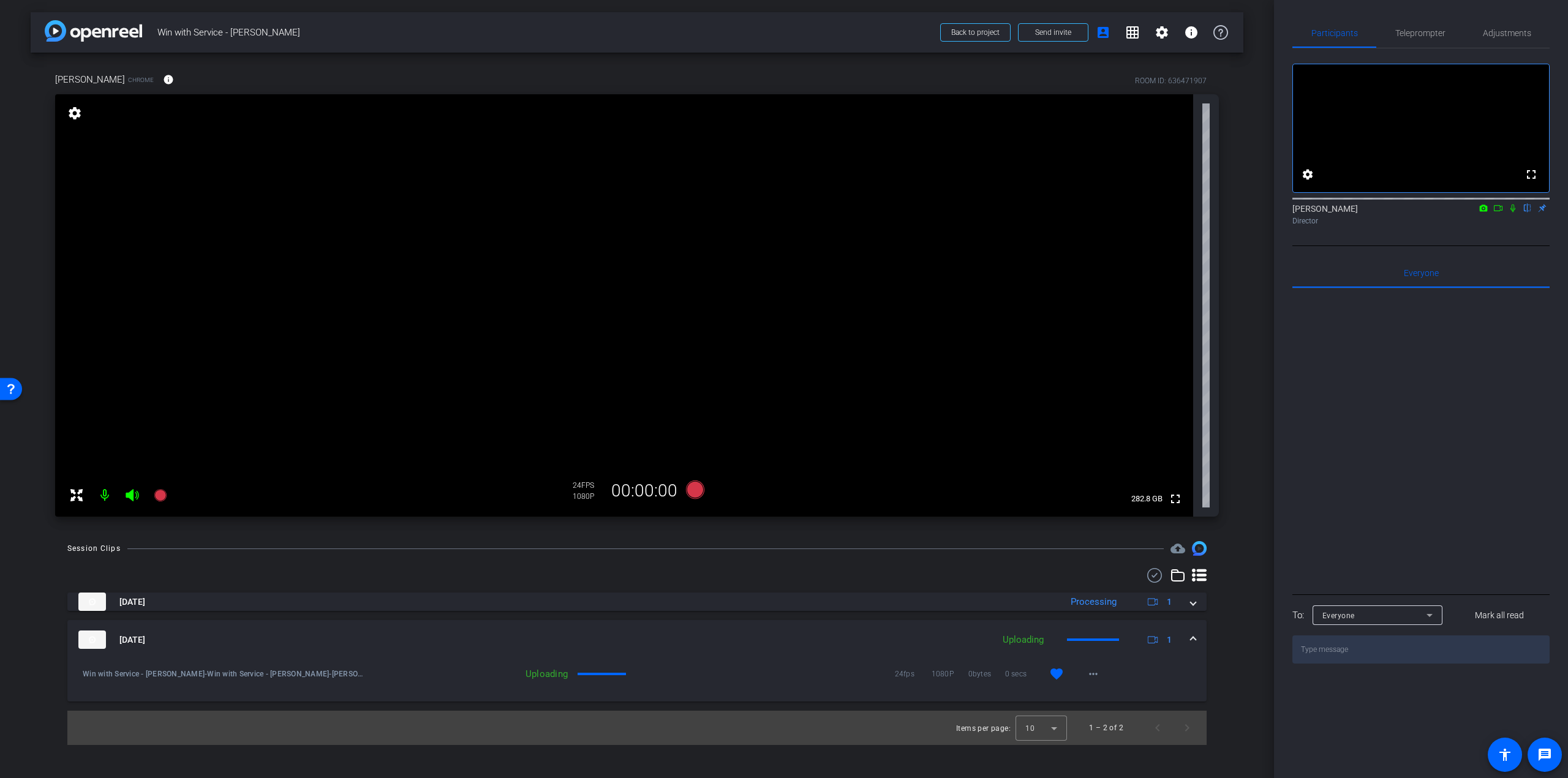
click at [1190, 641] on div "Aug 26, 2025 Uploading 1" at bounding box center [634, 640] width 1112 height 18
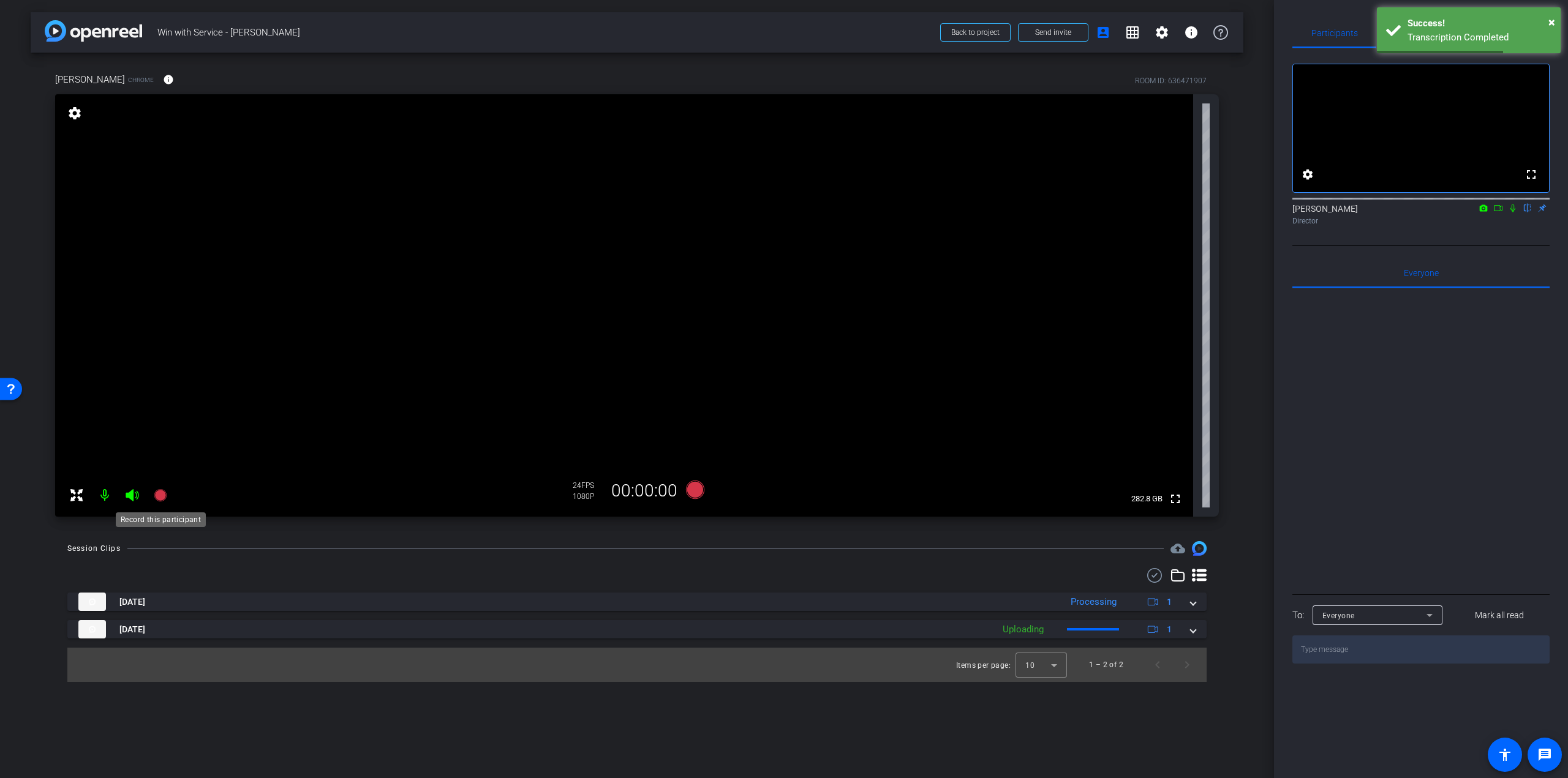
click at [156, 492] on icon at bounding box center [160, 495] width 14 height 14
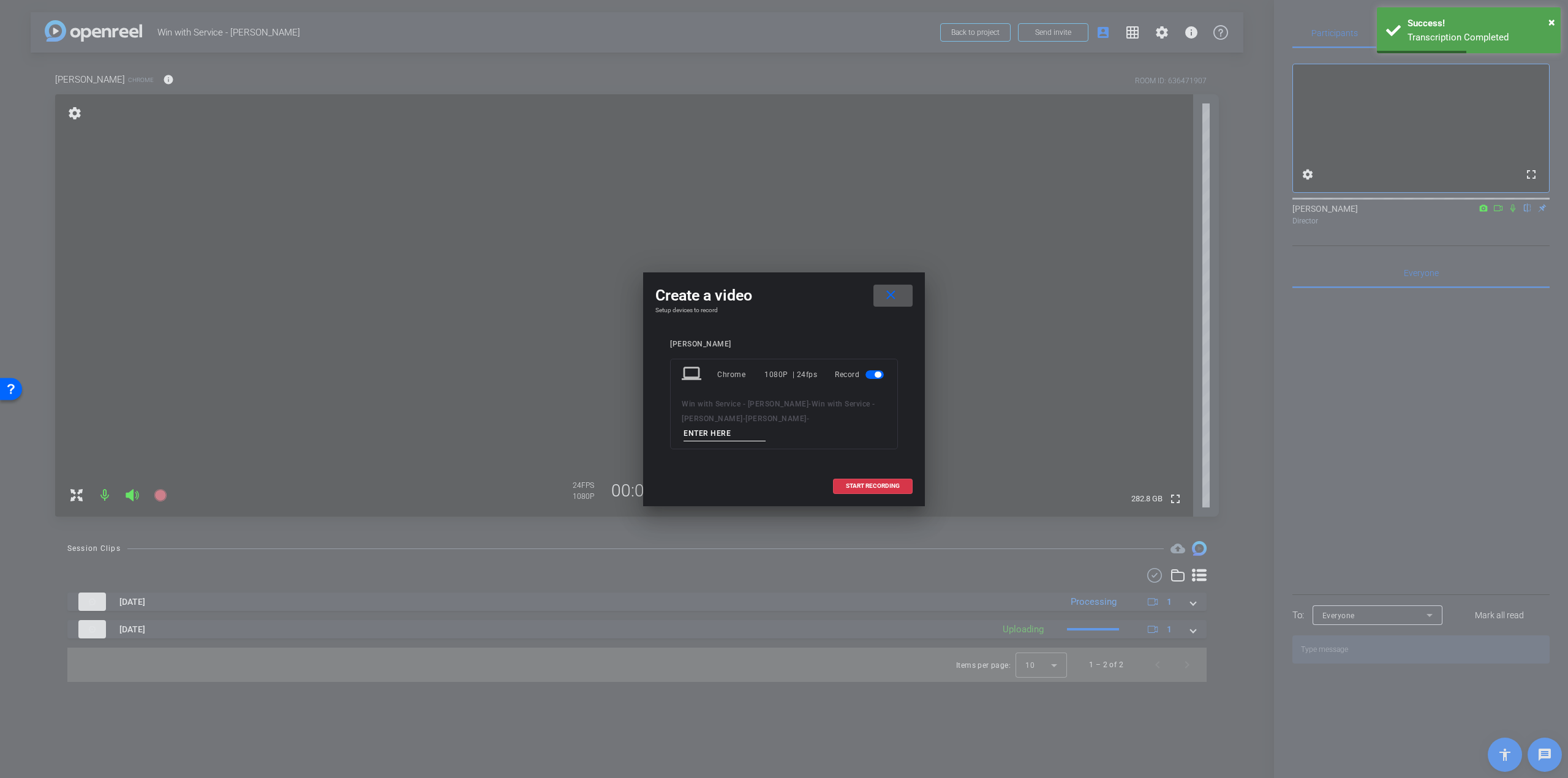
click at [765, 426] on input at bounding box center [724, 433] width 82 height 15
type input "Julia - Q3 - take 1"
click at [847, 483] on span "START RECORDING" at bounding box center [872, 486] width 54 height 6
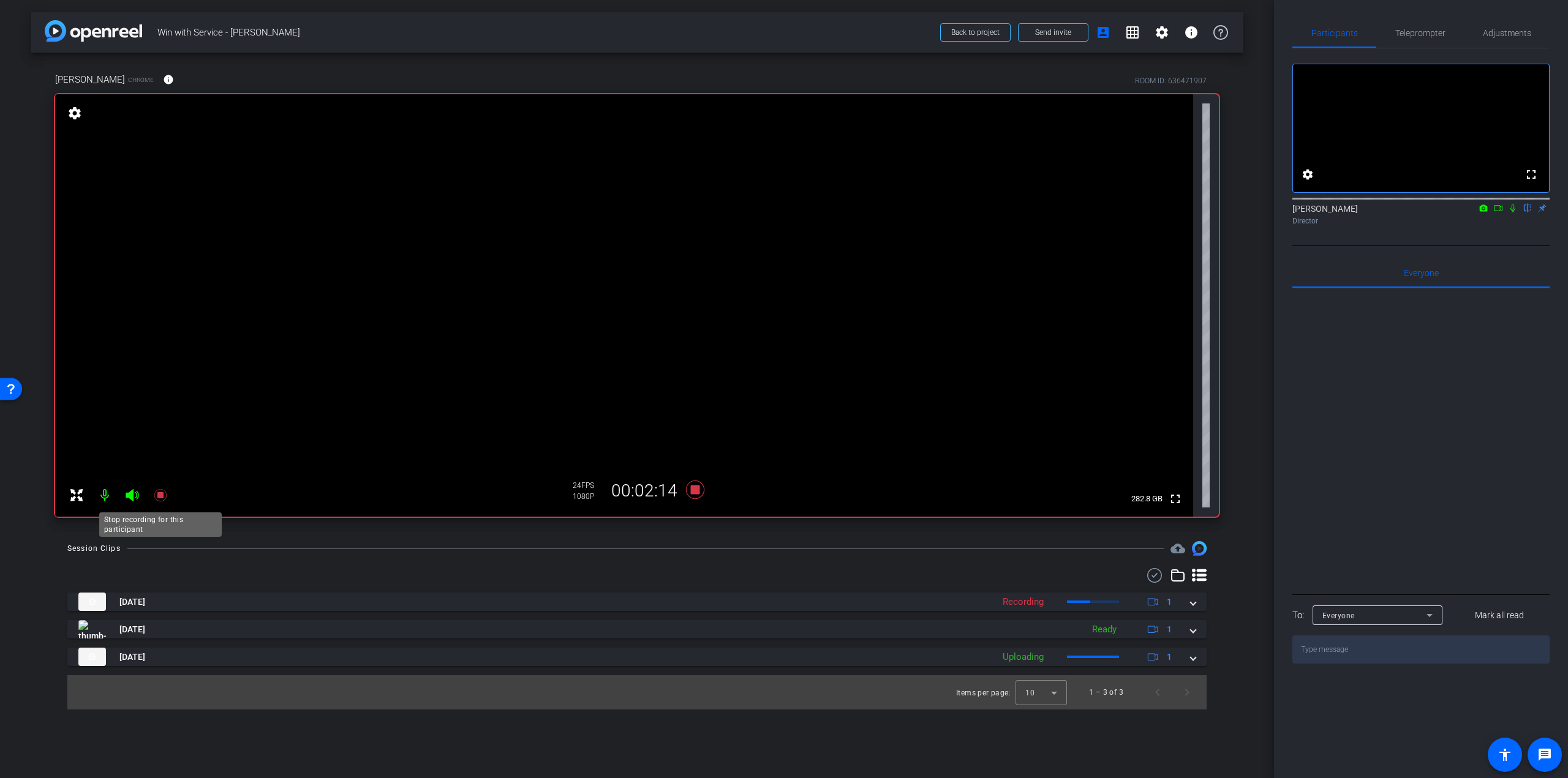
click at [166, 493] on icon at bounding box center [160, 495] width 14 height 14
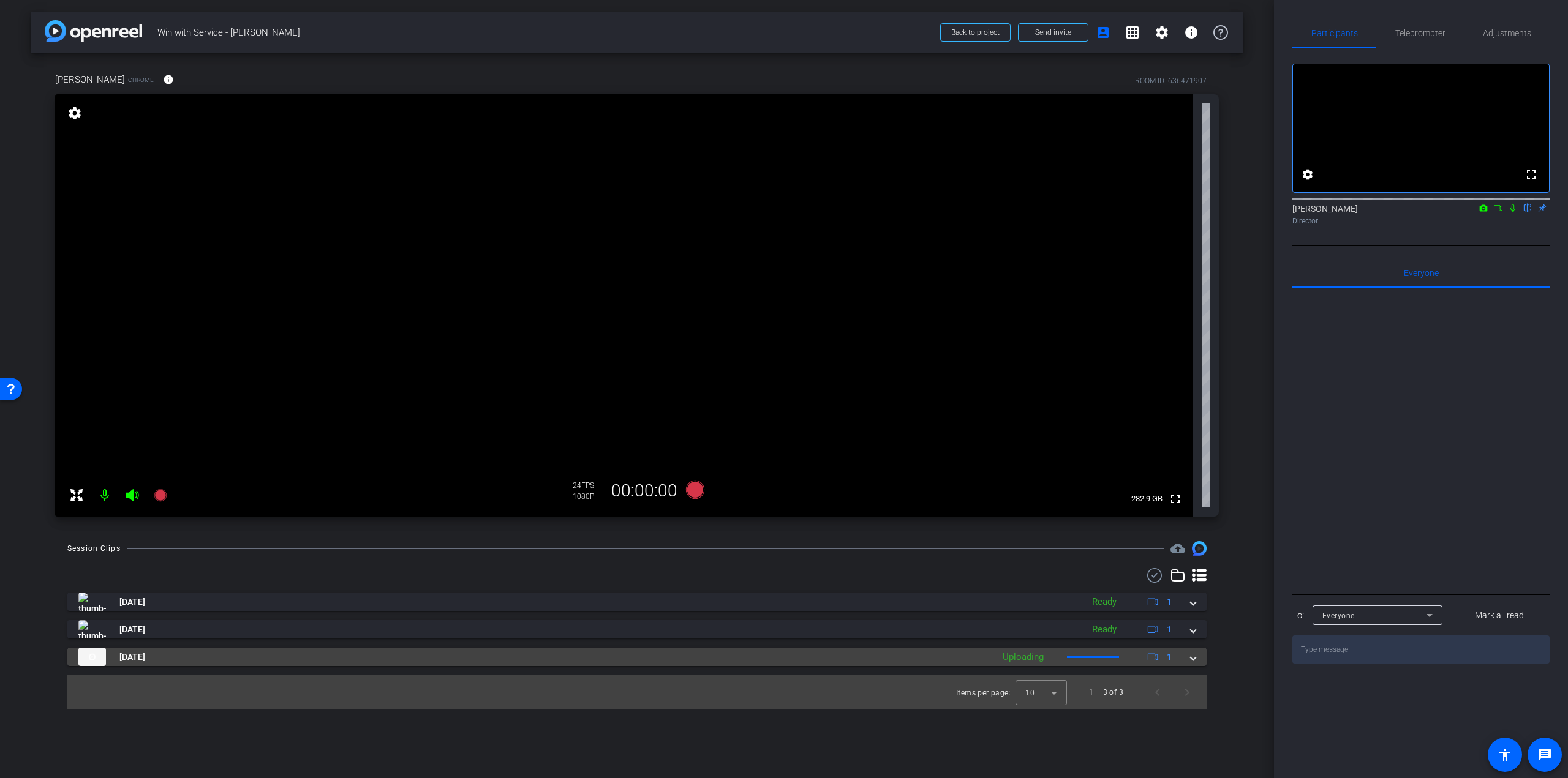
click at [133, 654] on span "Aug 26, 2025" at bounding box center [132, 657] width 26 height 13
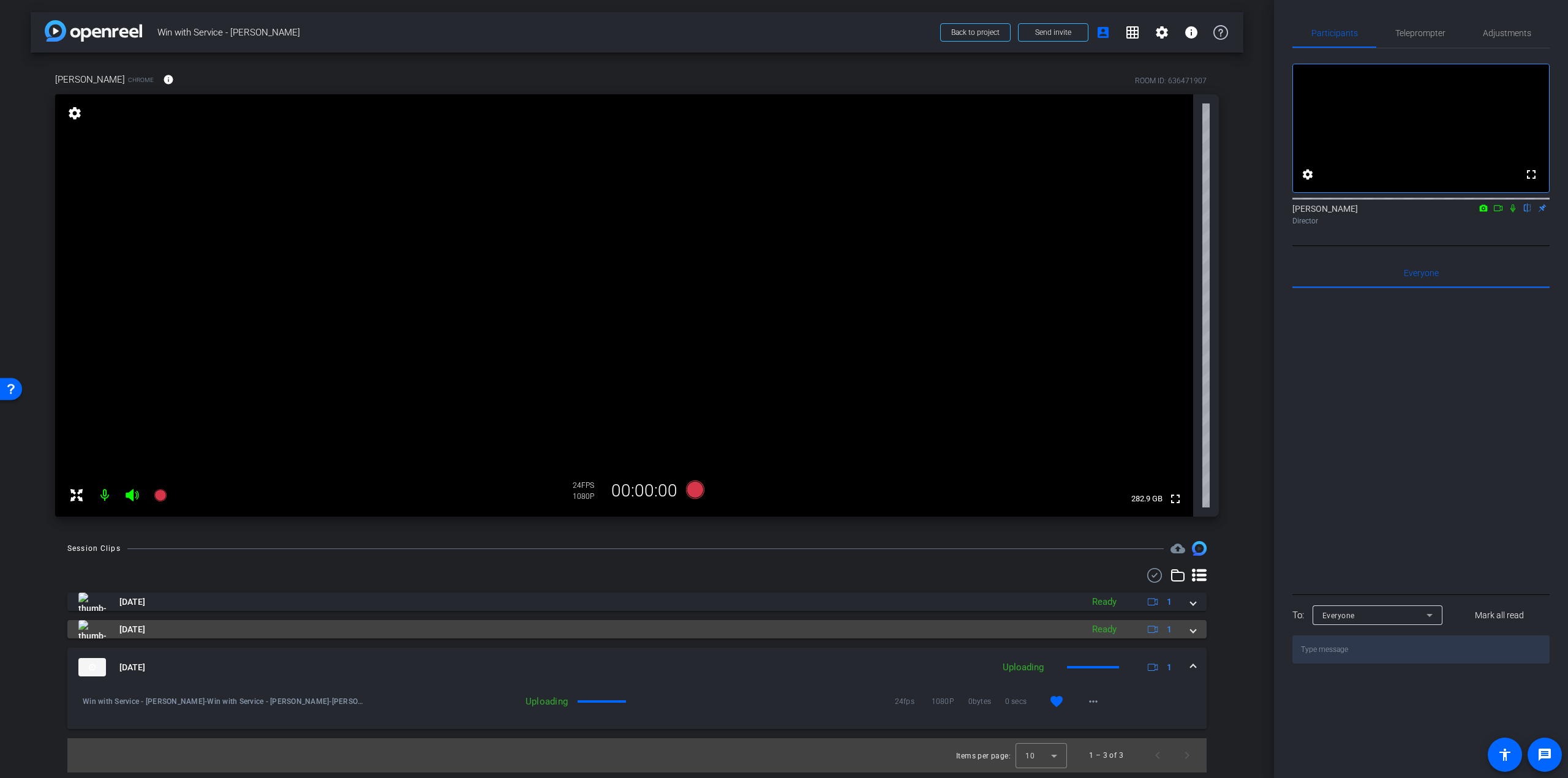
click at [128, 628] on span "Aug 26, 2025" at bounding box center [132, 629] width 26 height 13
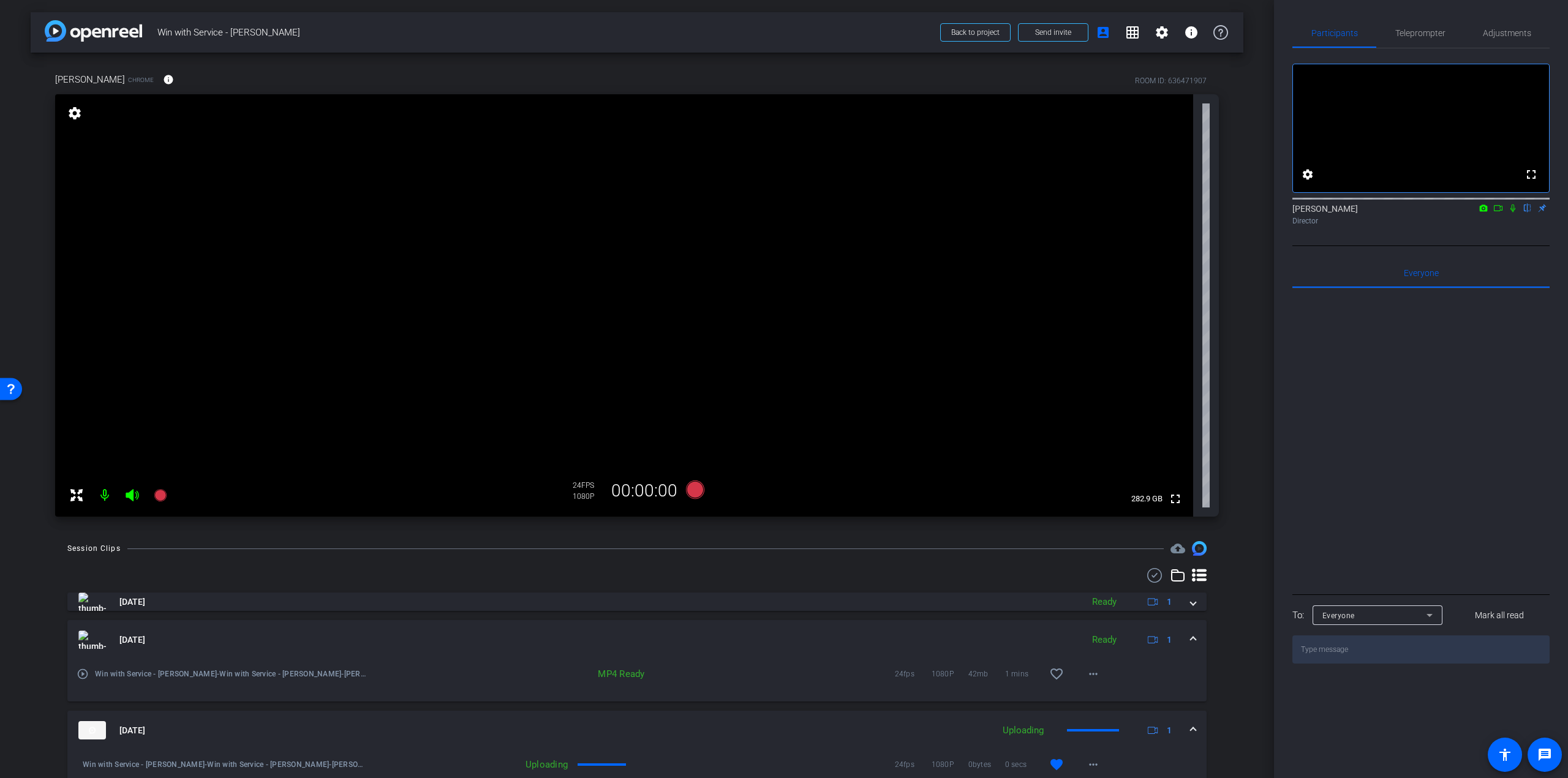
click at [80, 672] on mat-icon "play_circle_outline" at bounding box center [83, 674] width 12 height 12
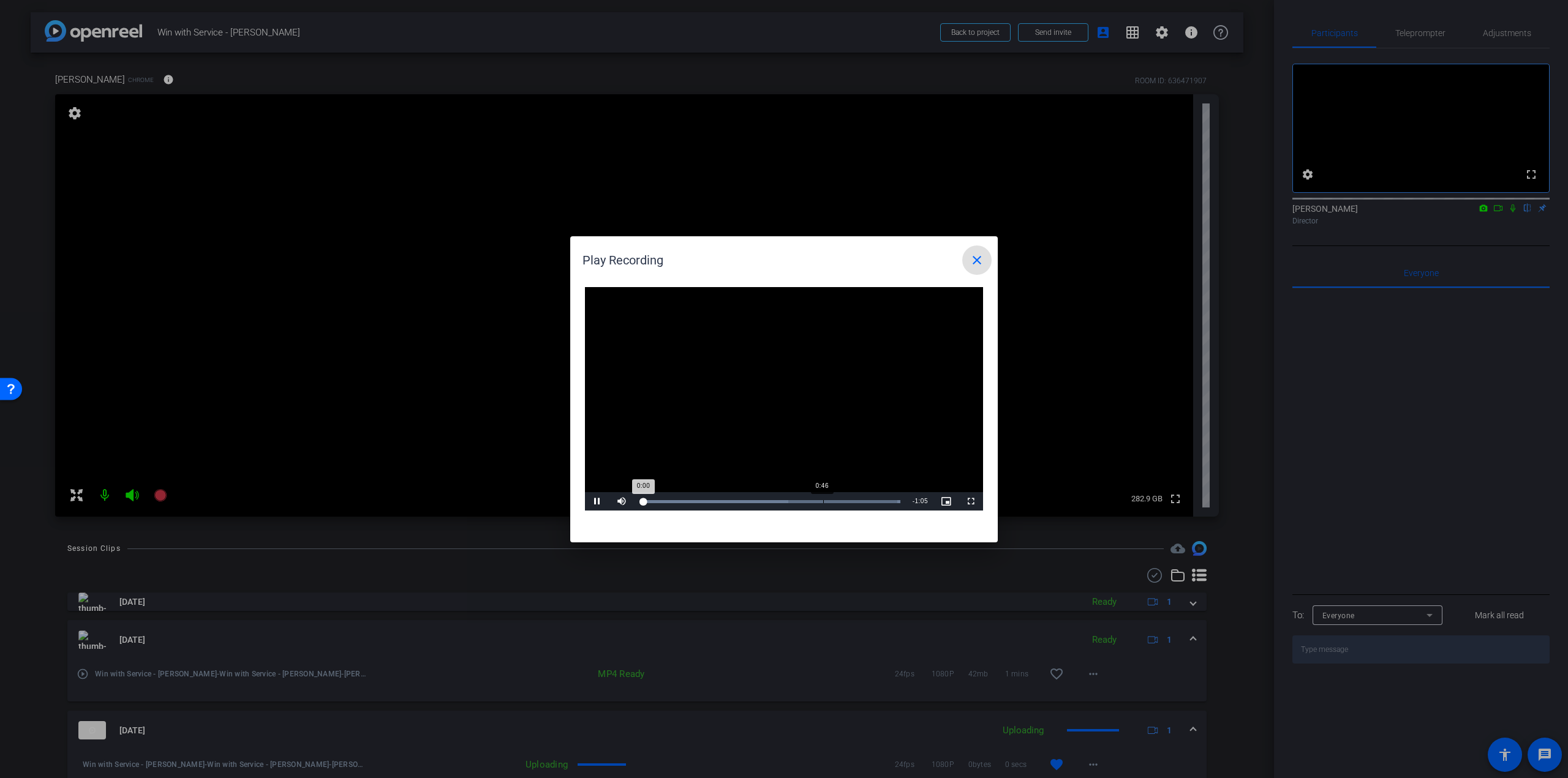
click at [823, 497] on div "Loaded : 100.00% 0:46 0:00" at bounding box center [770, 501] width 273 height 18
click at [975, 261] on mat-icon "close" at bounding box center [976, 260] width 14 height 14
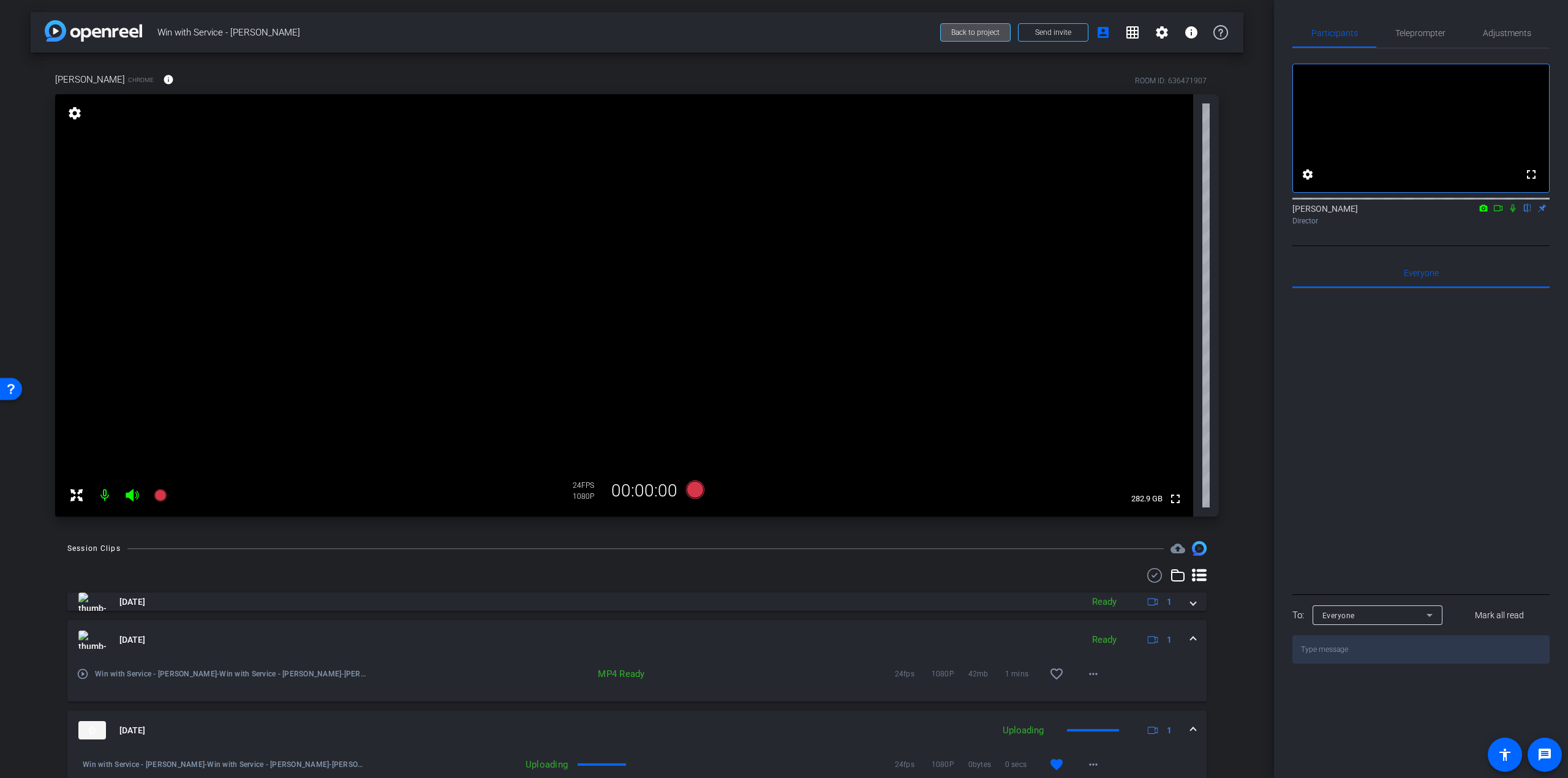
click at [964, 28] on span "Back to project" at bounding box center [975, 32] width 49 height 8
